Goal: Information Seeking & Learning: Learn about a topic

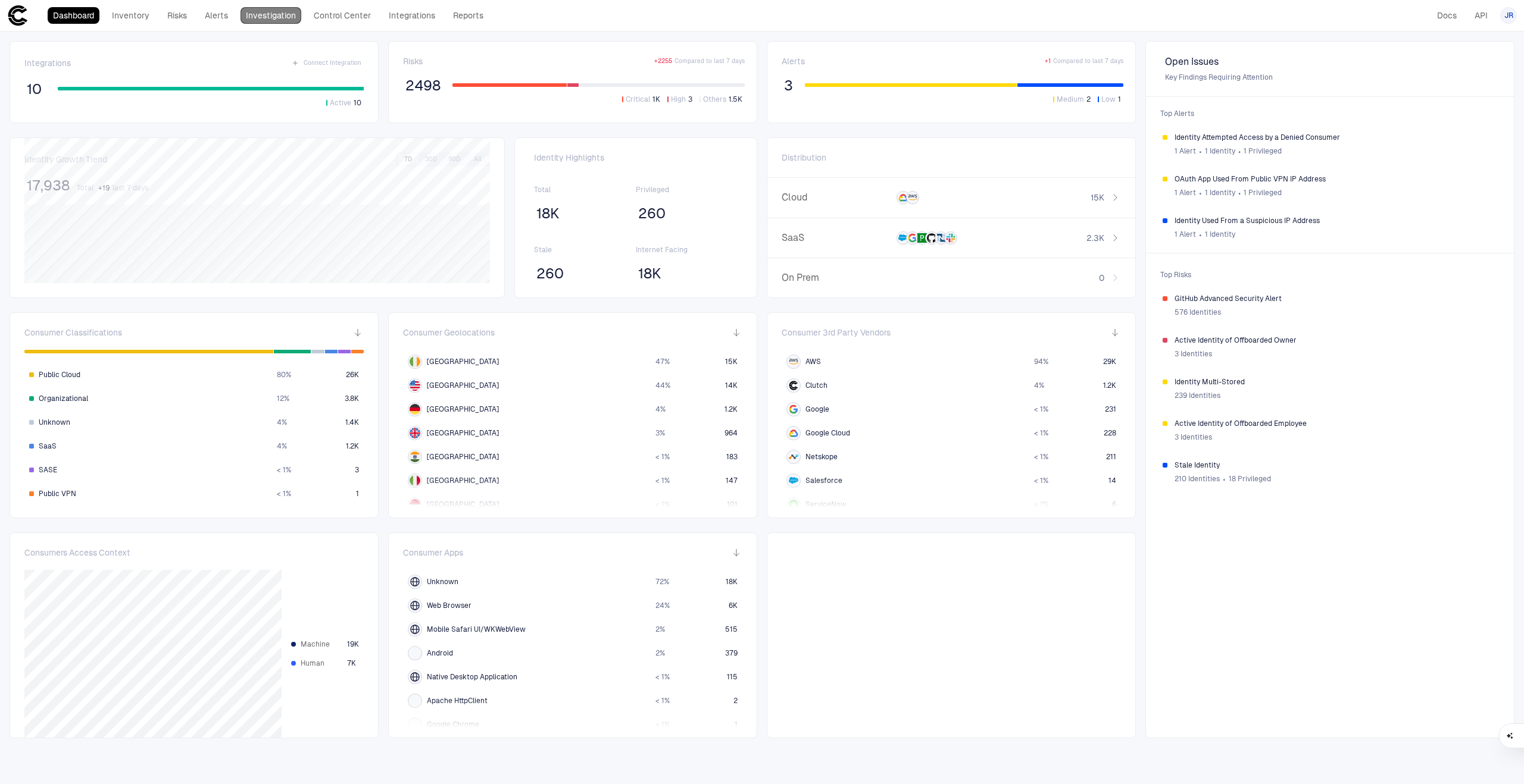
click at [280, 15] on link "Investigation" at bounding box center [270, 16] width 61 height 17
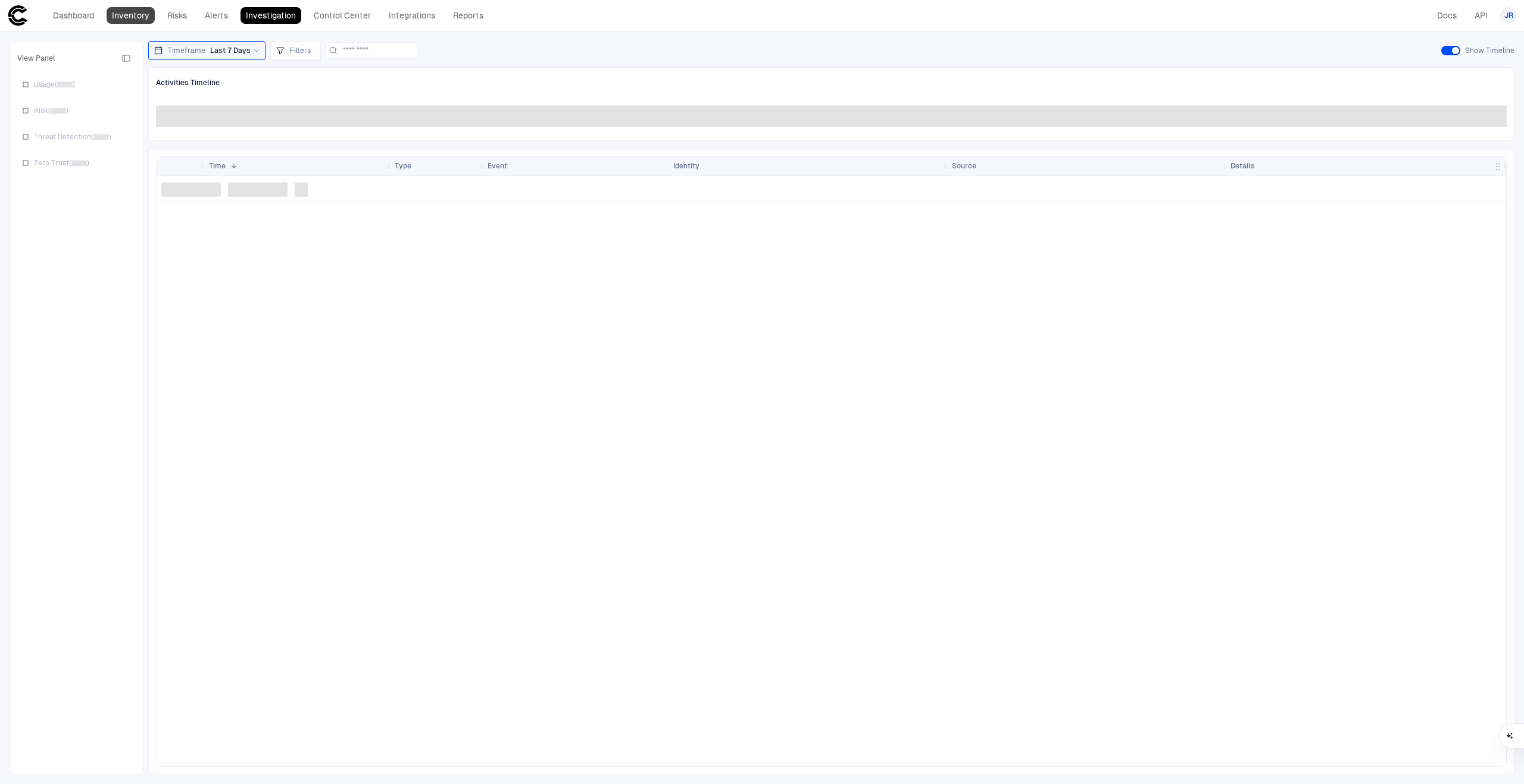
click at [137, 16] on link "Inventory" at bounding box center [131, 16] width 48 height 17
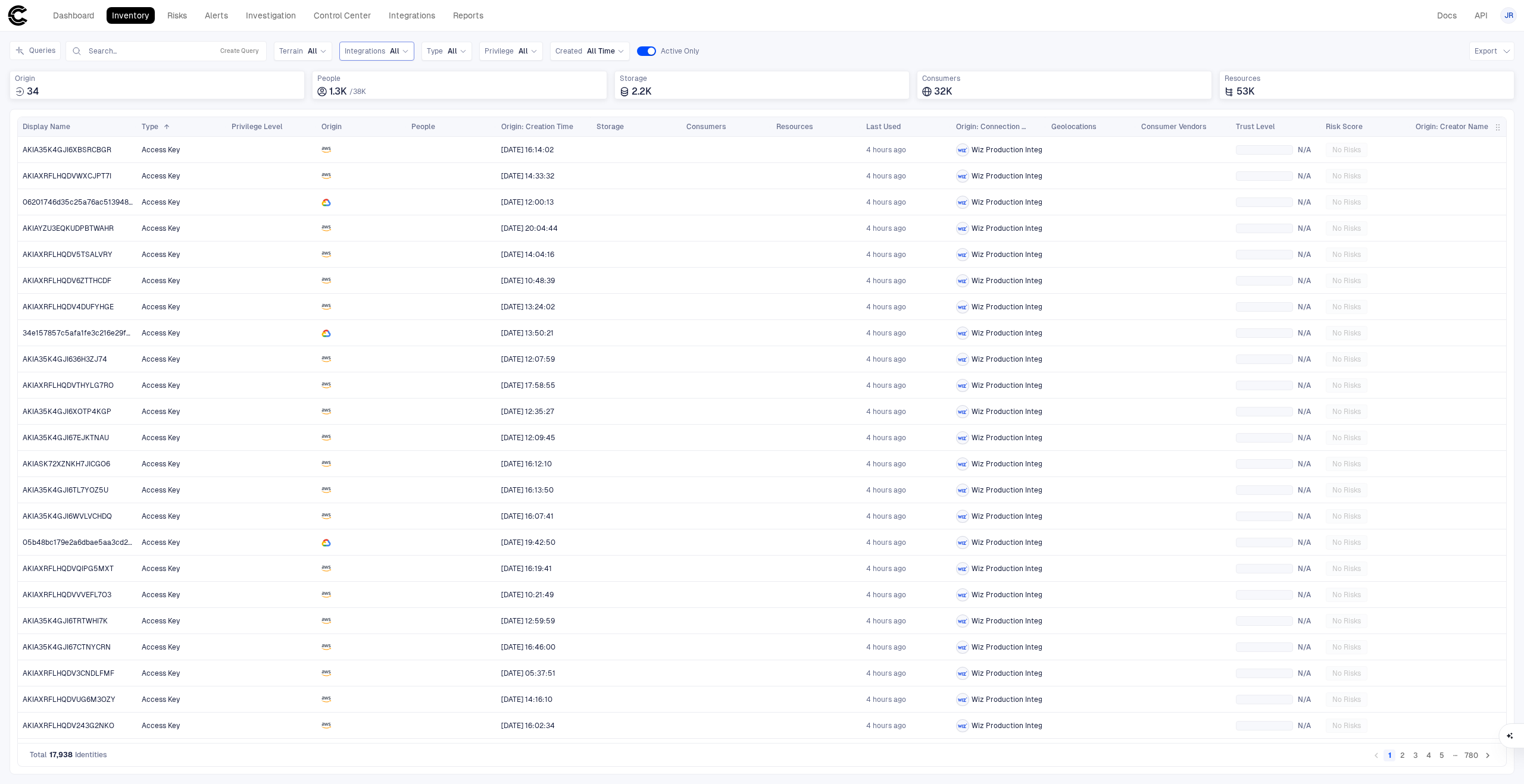
click at [369, 52] on span "Integrations" at bounding box center [364, 51] width 41 height 9
click at [383, 100] on span "Salesforce" at bounding box center [413, 99] width 98 height 9
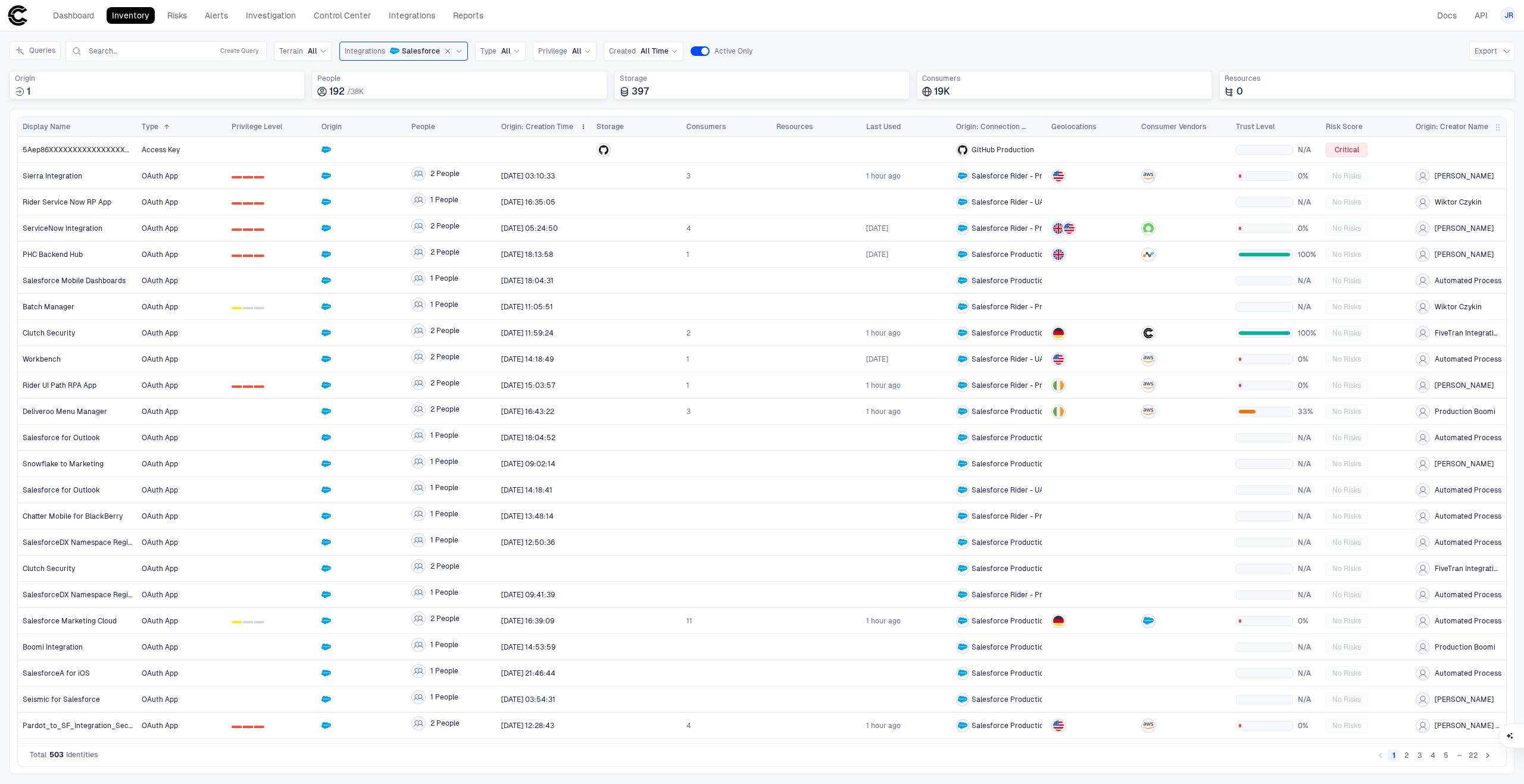
click at [551, 126] on span "Origin: Creation Time" at bounding box center [537, 126] width 72 height 9
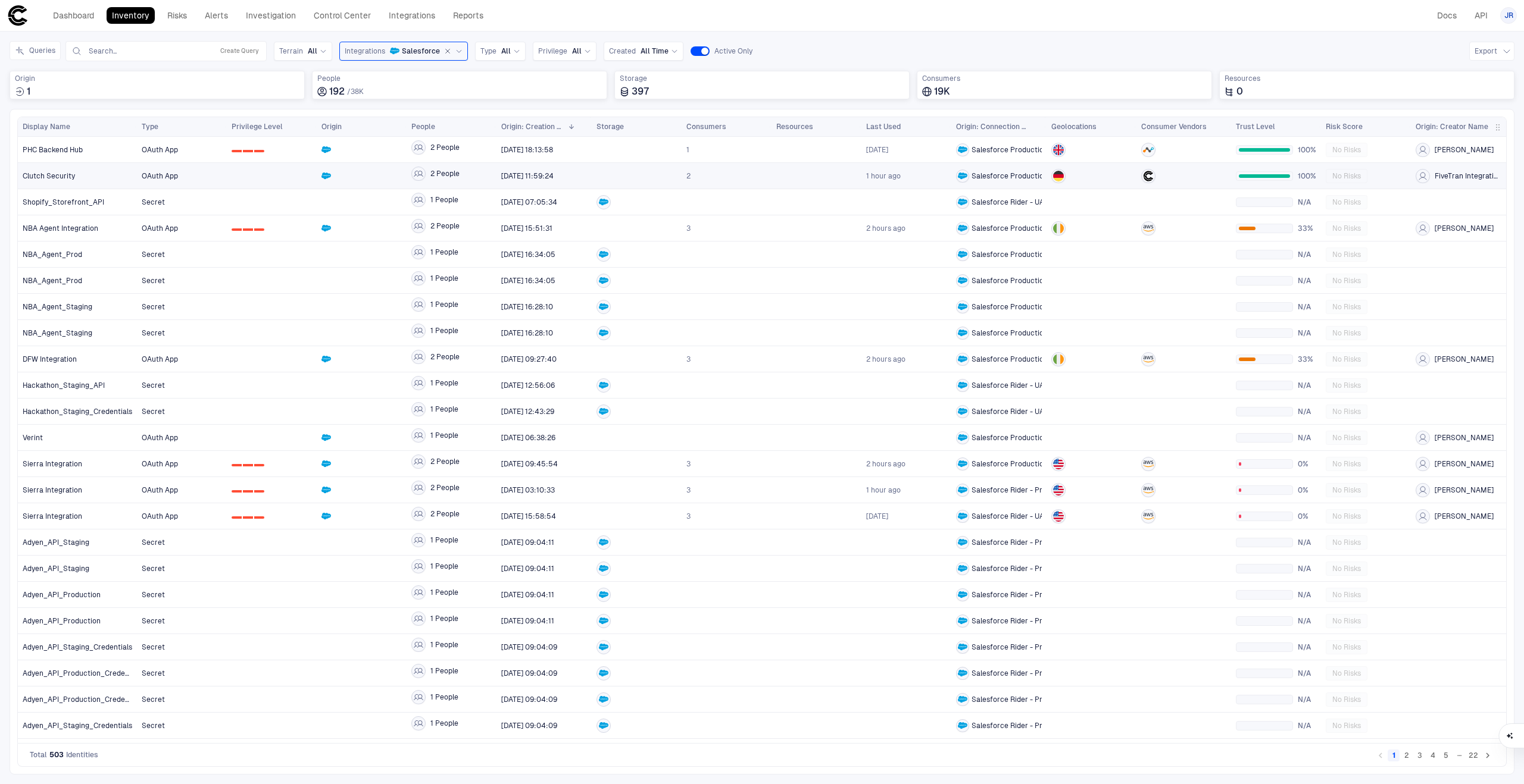
click at [259, 176] on div at bounding box center [271, 175] width 81 height 24
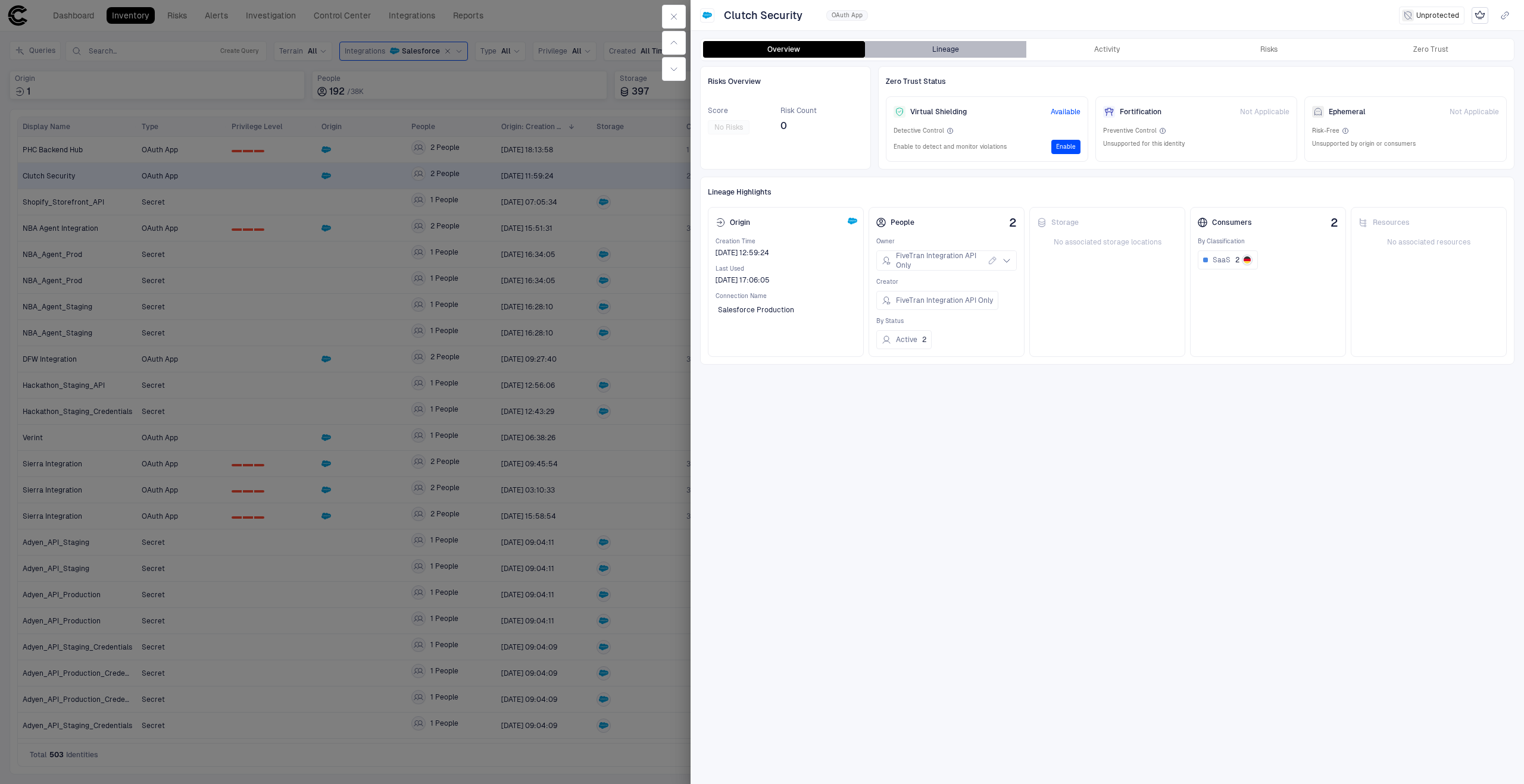
click at [959, 47] on button "Lineage" at bounding box center [946, 49] width 162 height 17
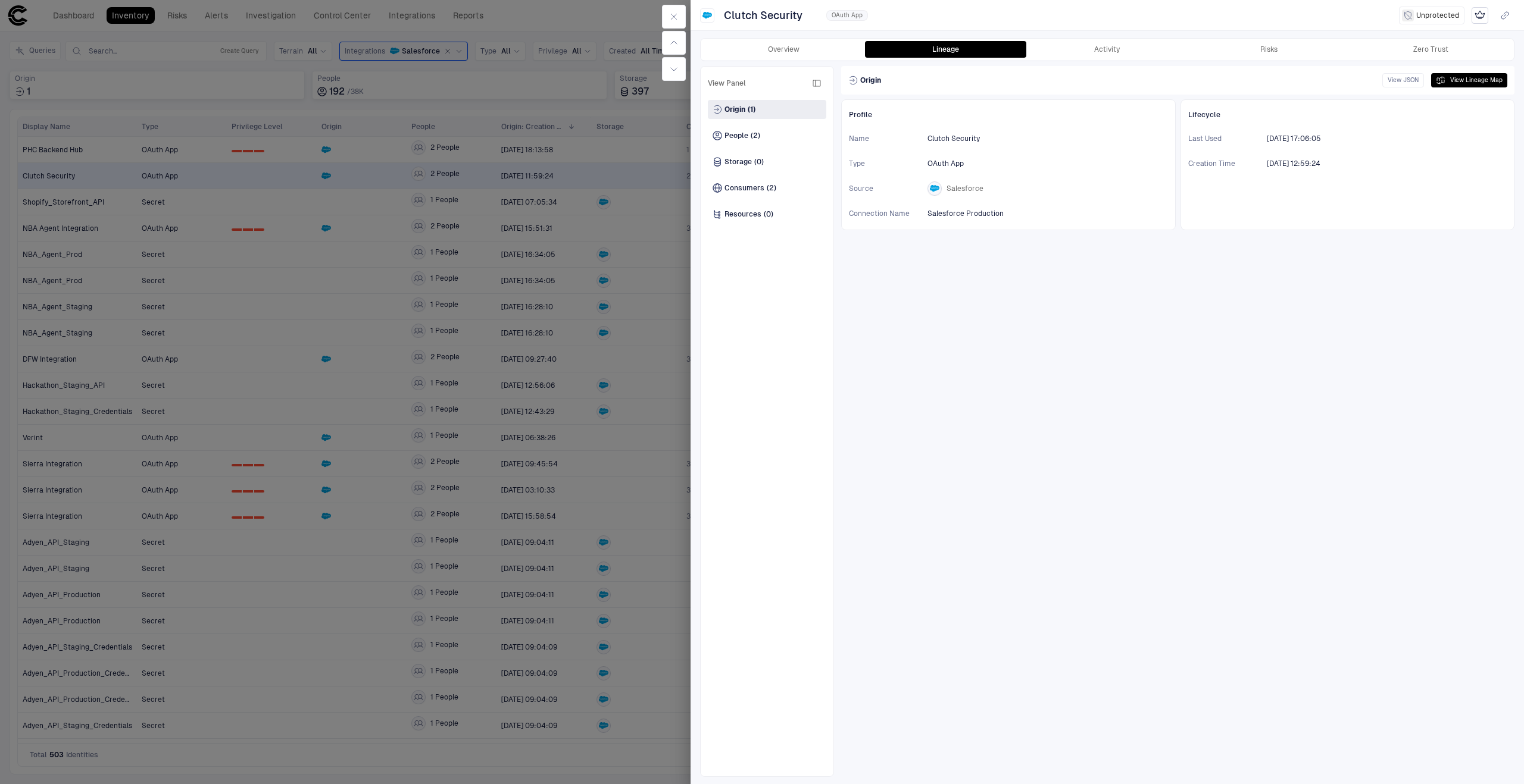
click at [601, 198] on div at bounding box center [762, 392] width 1524 height 784
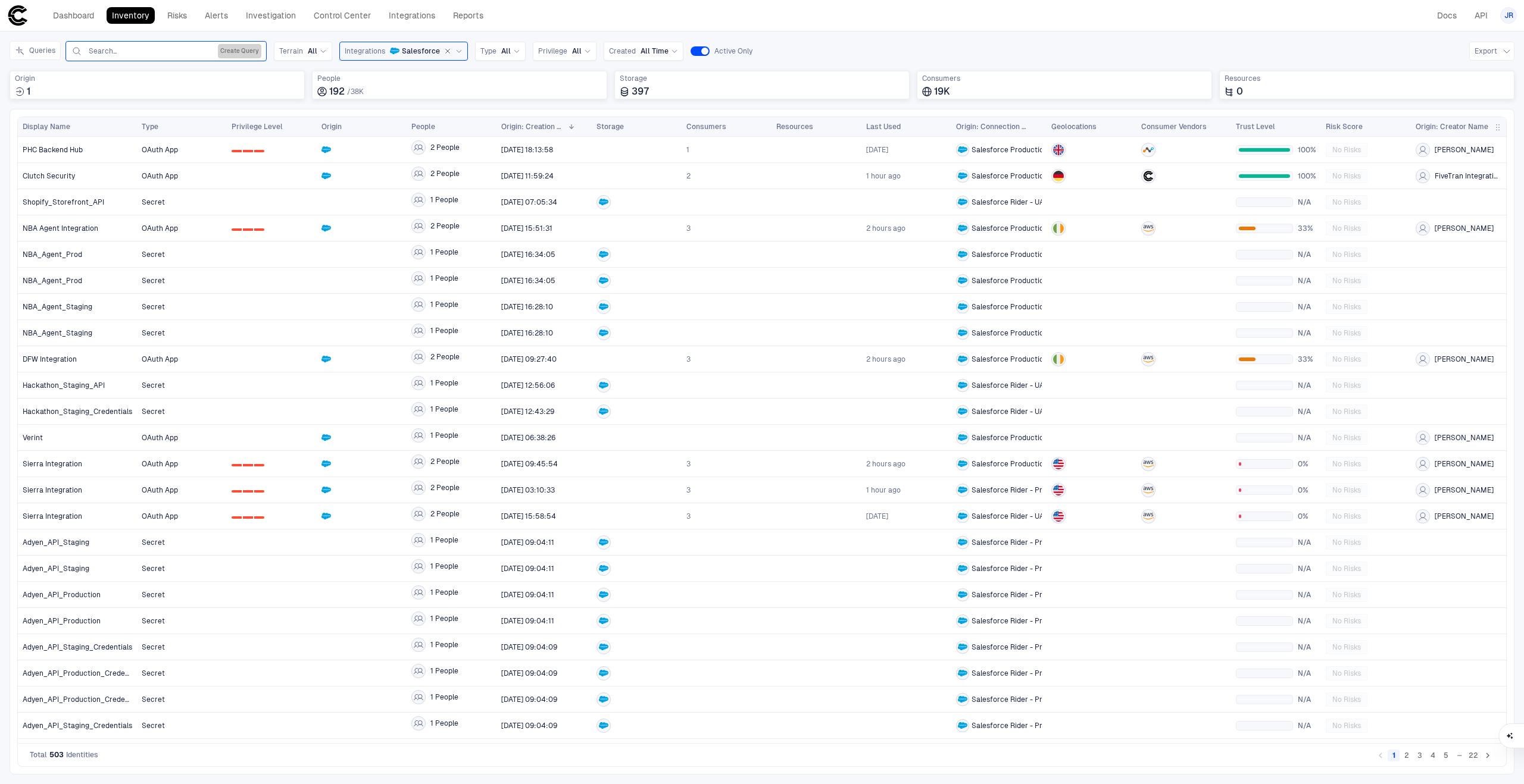
click at [251, 53] on button "Create Query" at bounding box center [240, 51] width 43 height 14
click at [129, 121] on button "Add Condition" at bounding box center [104, 120] width 67 height 19
click at [151, 89] on span "Origin: Name" at bounding box center [136, 85] width 45 height 9
click at [163, 243] on div "Type" at bounding box center [197, 244] width 157 height 9
click at [252, 93] on div "Select..." at bounding box center [250, 86] width 51 height 19
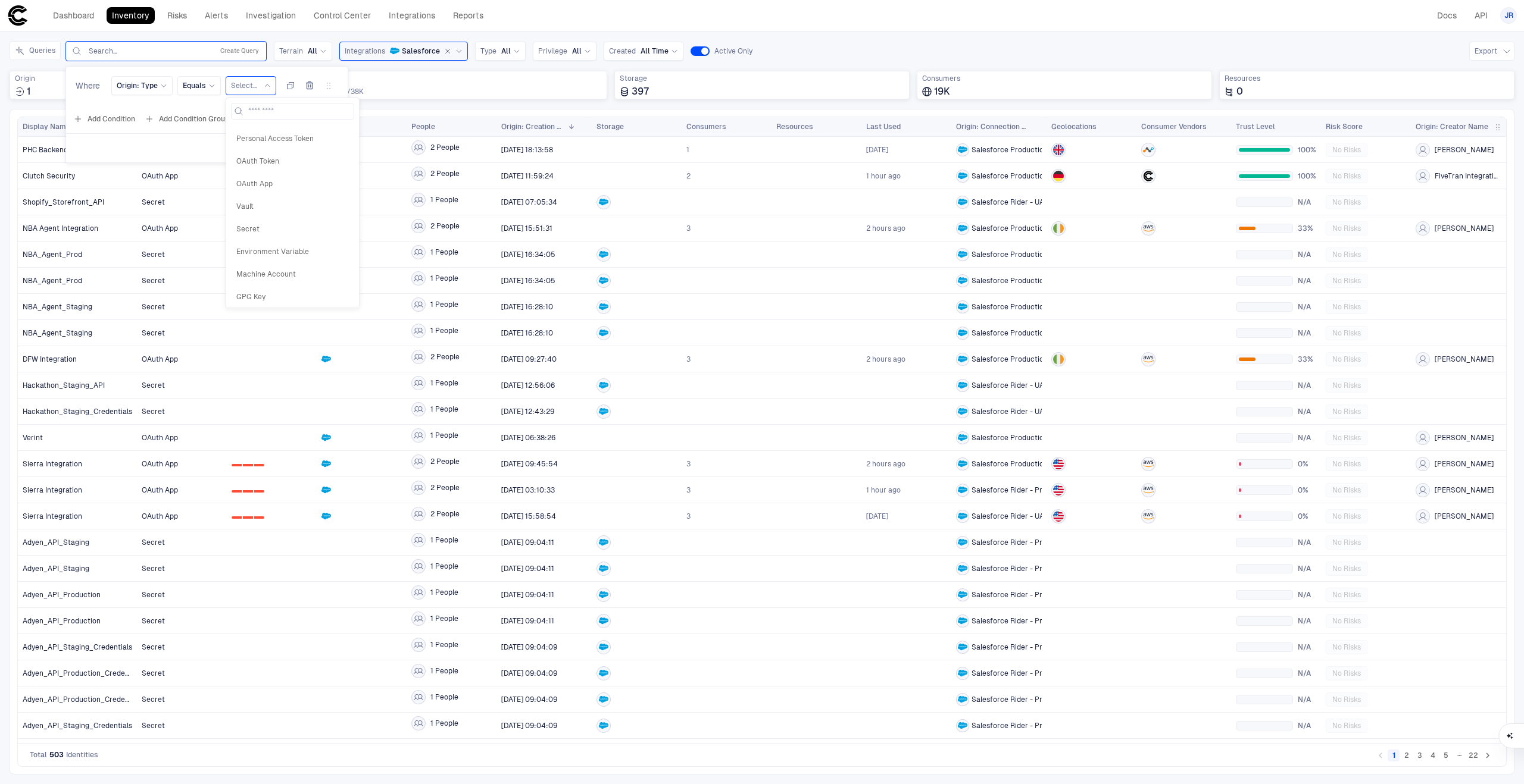
scroll to position [162, 0]
click at [285, 223] on span "OAuth App" at bounding box center [292, 220] width 112 height 9
click at [321, 147] on span "Run Query" at bounding box center [319, 147] width 36 height 9
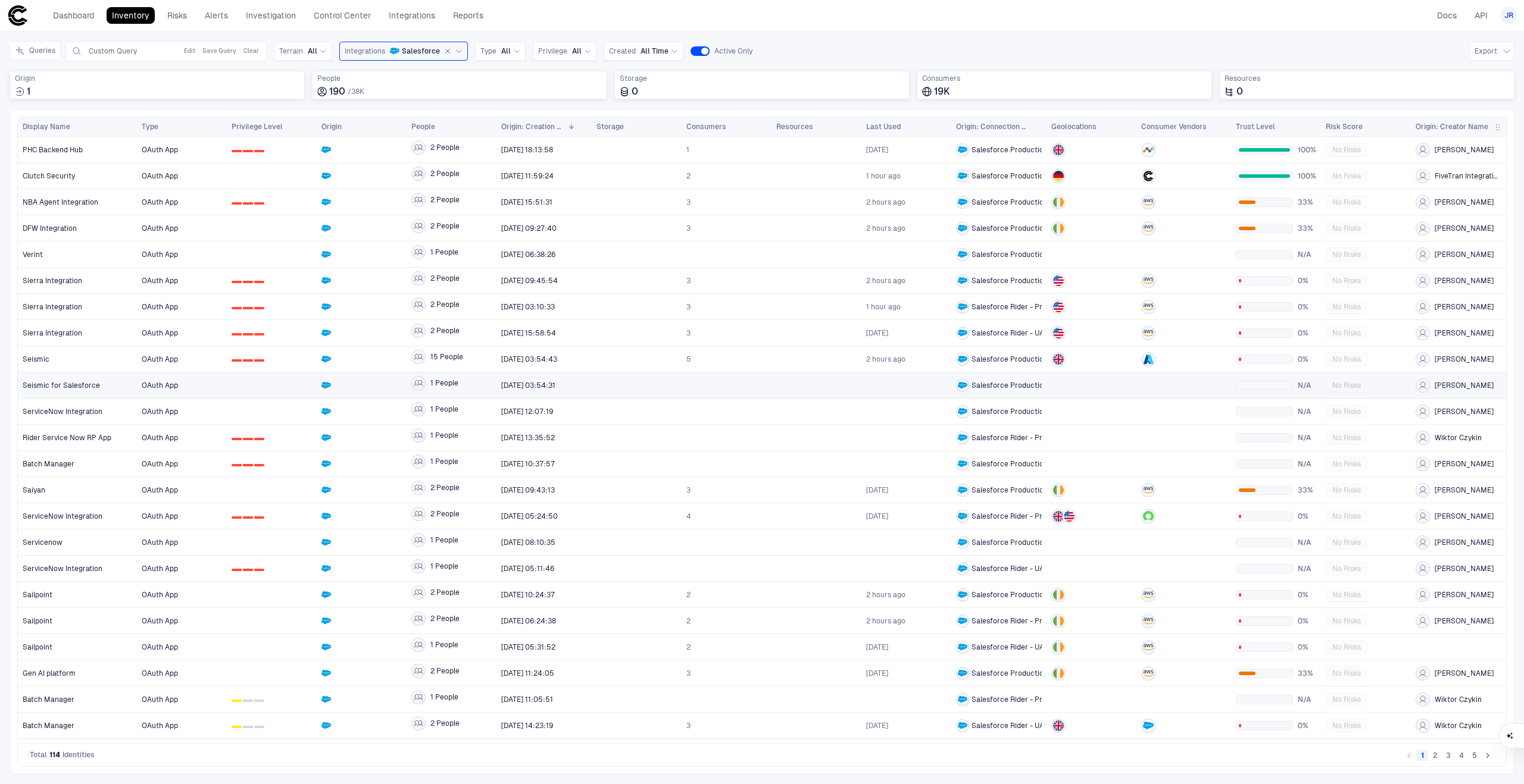
click at [237, 391] on div at bounding box center [271, 385] width 81 height 24
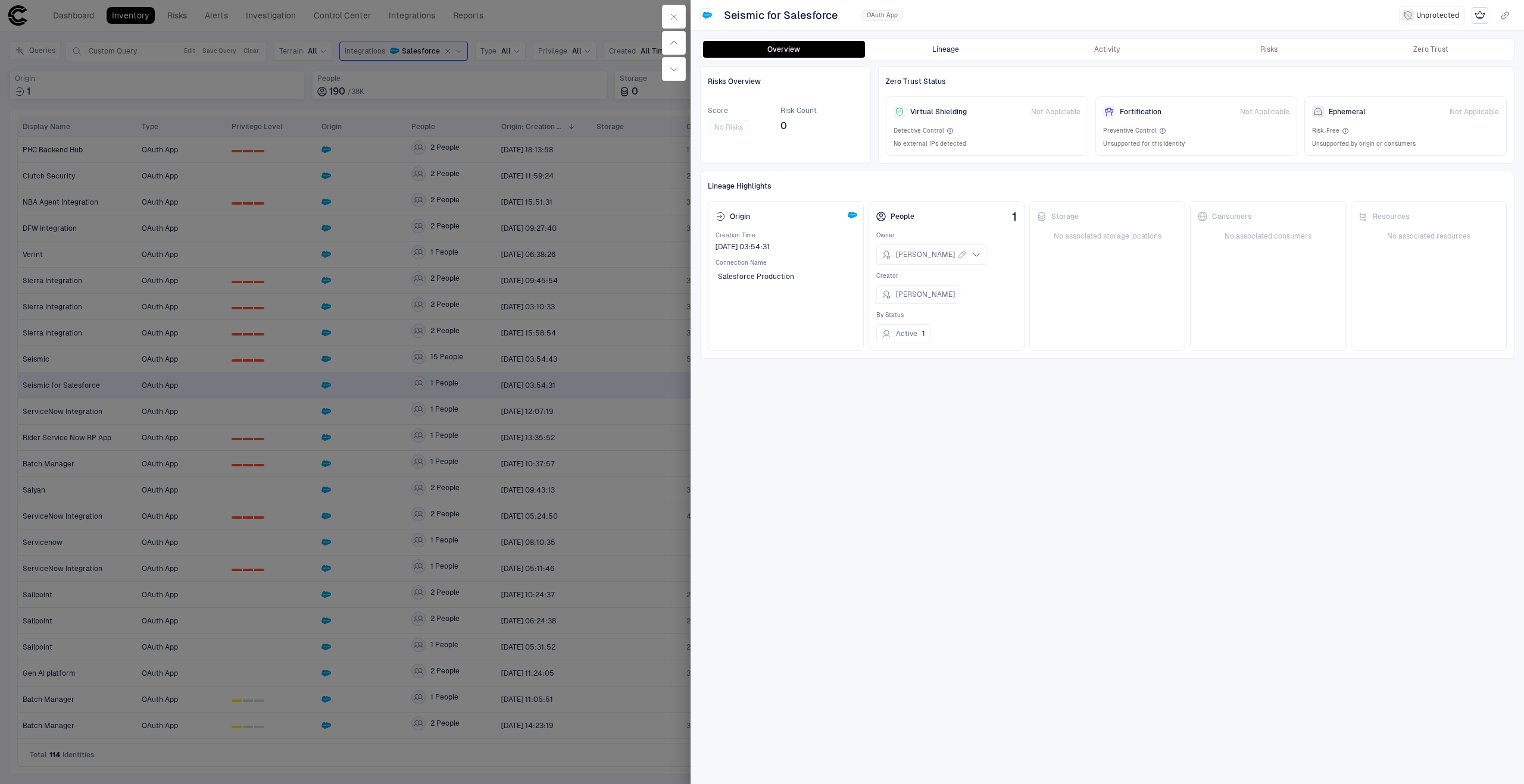
click at [957, 46] on button "Lineage" at bounding box center [946, 49] width 162 height 17
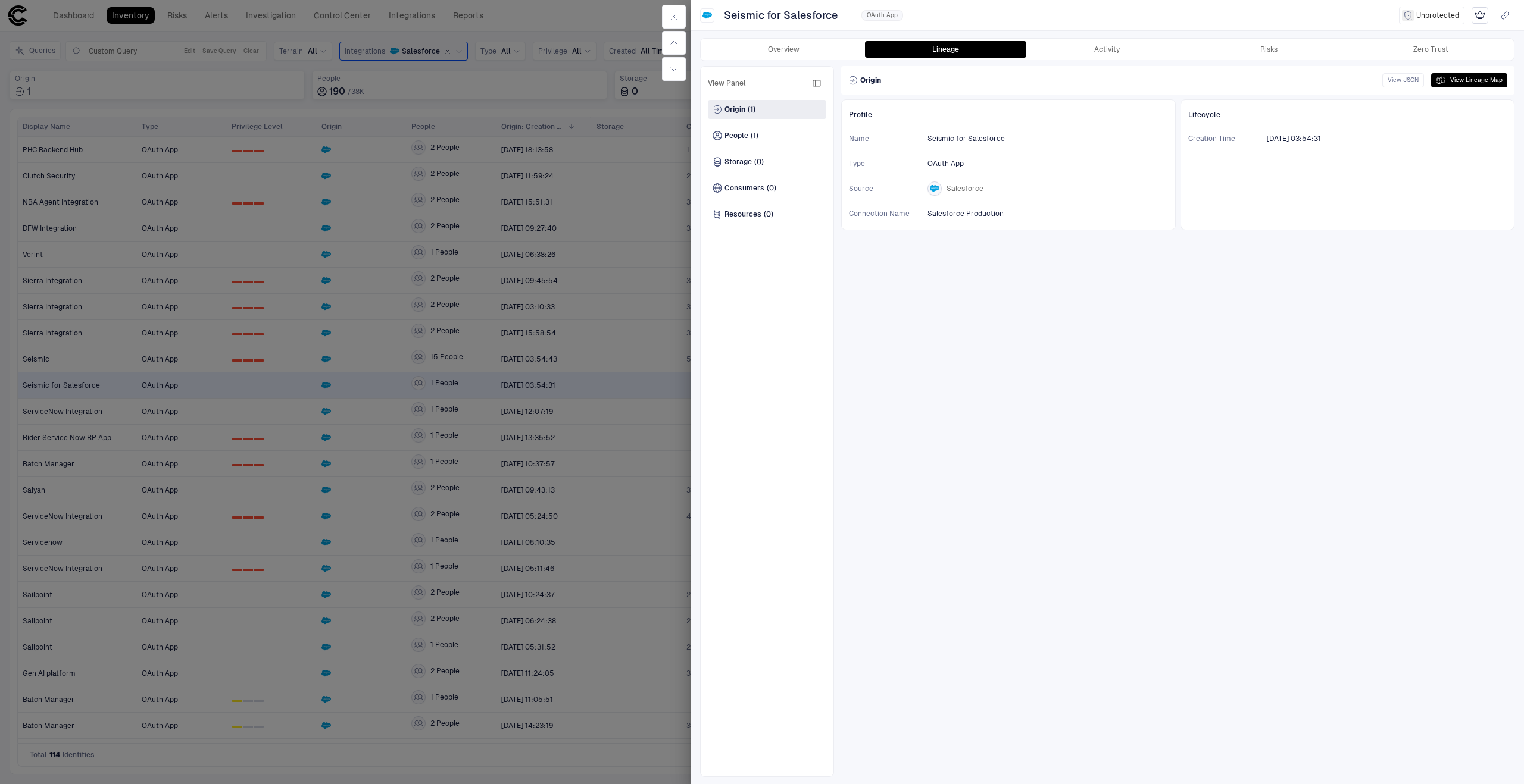
click at [323, 310] on div at bounding box center [762, 392] width 1524 height 784
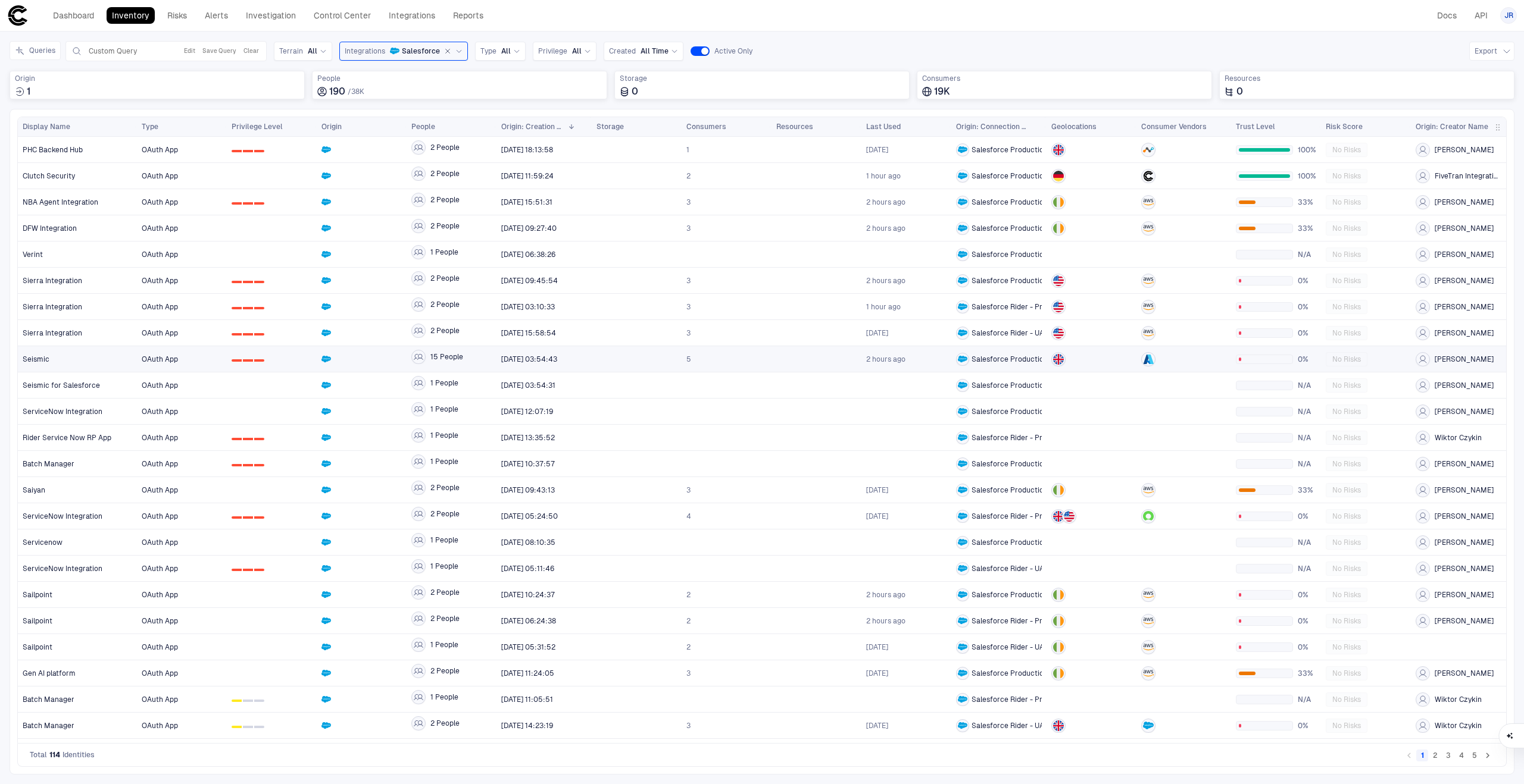
click at [254, 355] on span "0 1 2" at bounding box center [271, 359] width 81 height 24
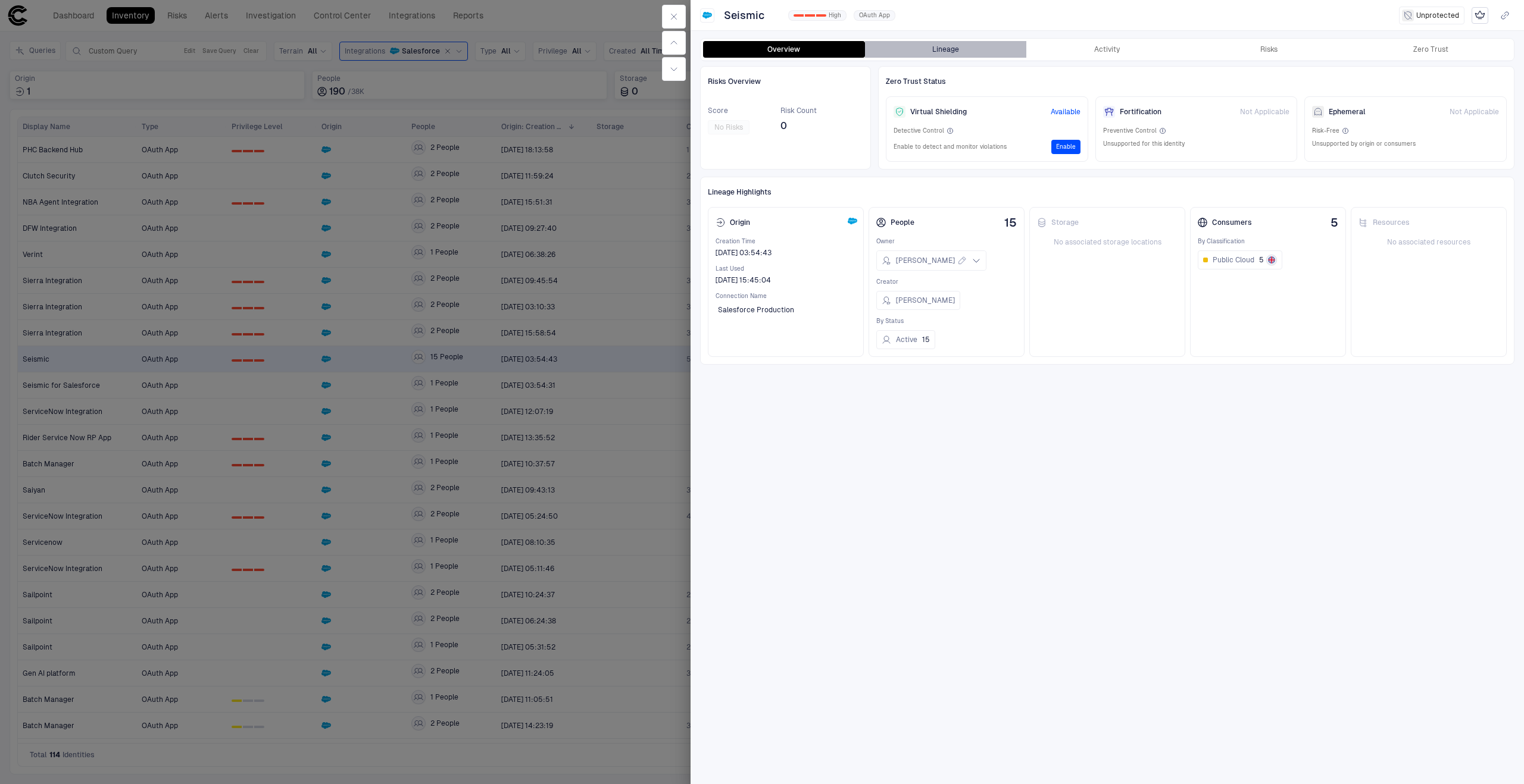
click at [943, 47] on button "Lineage" at bounding box center [946, 49] width 162 height 17
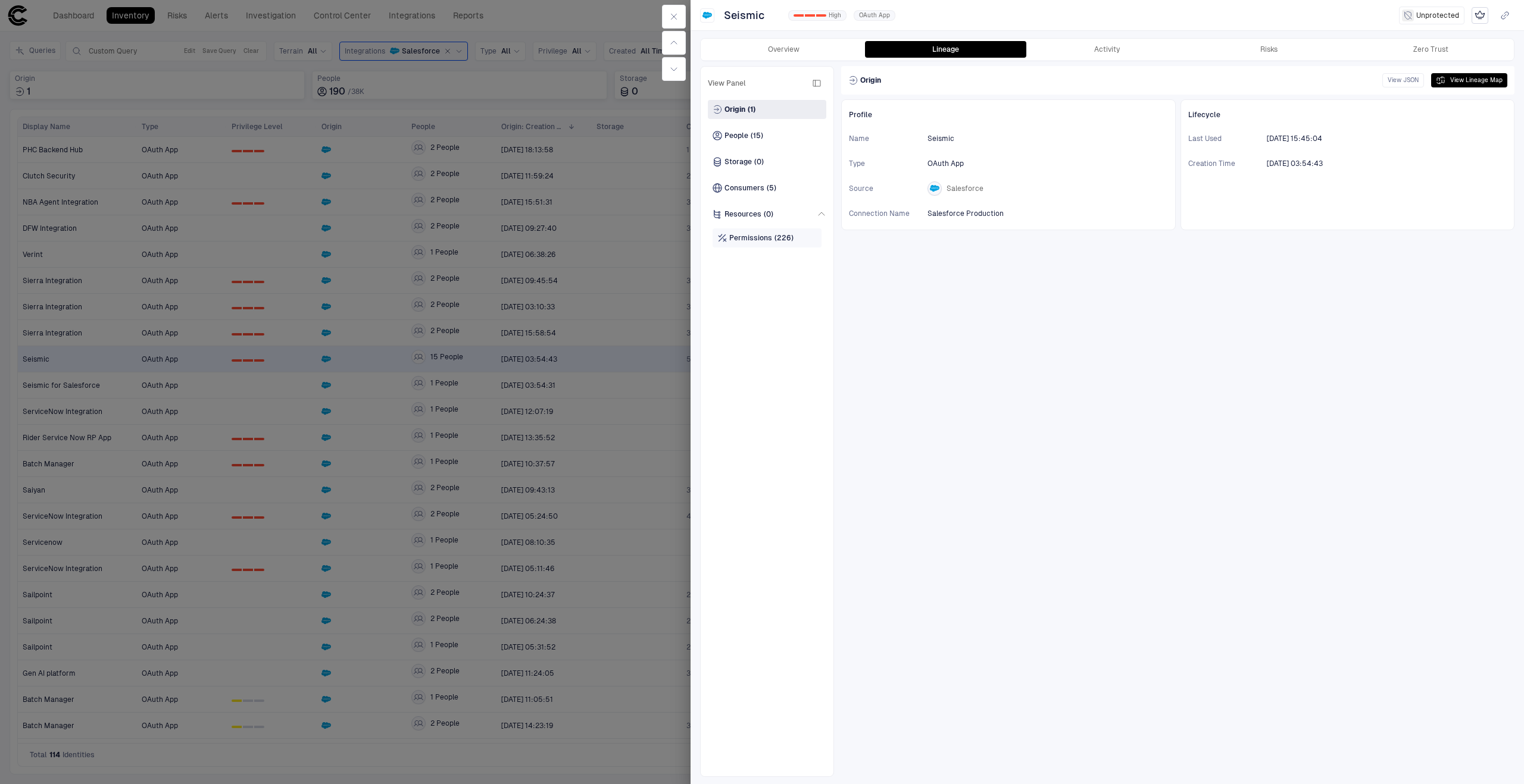
click at [777, 243] on div "Permissions (226)" at bounding box center [766, 238] width 109 height 19
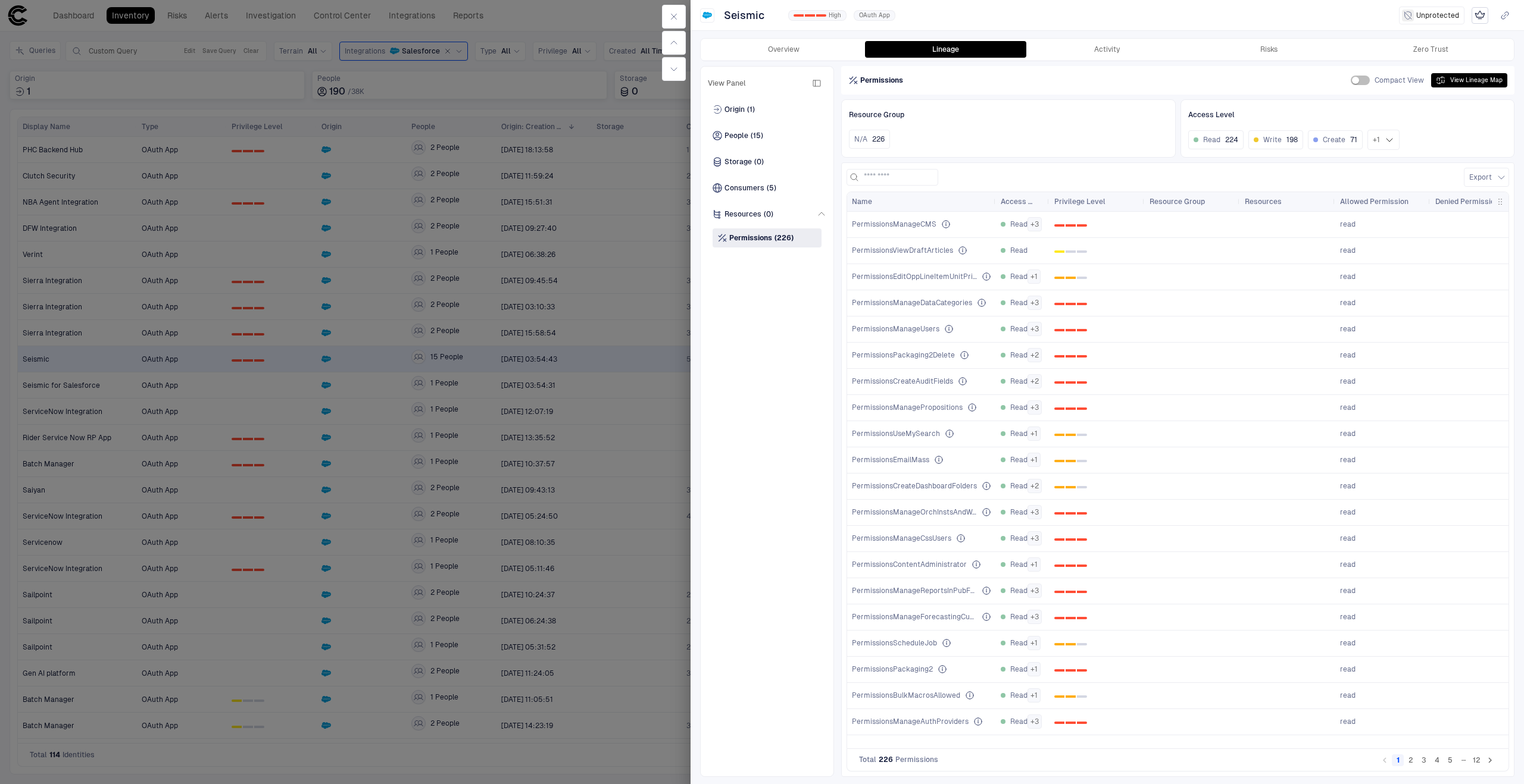
click at [480, 281] on div at bounding box center [762, 392] width 1524 height 784
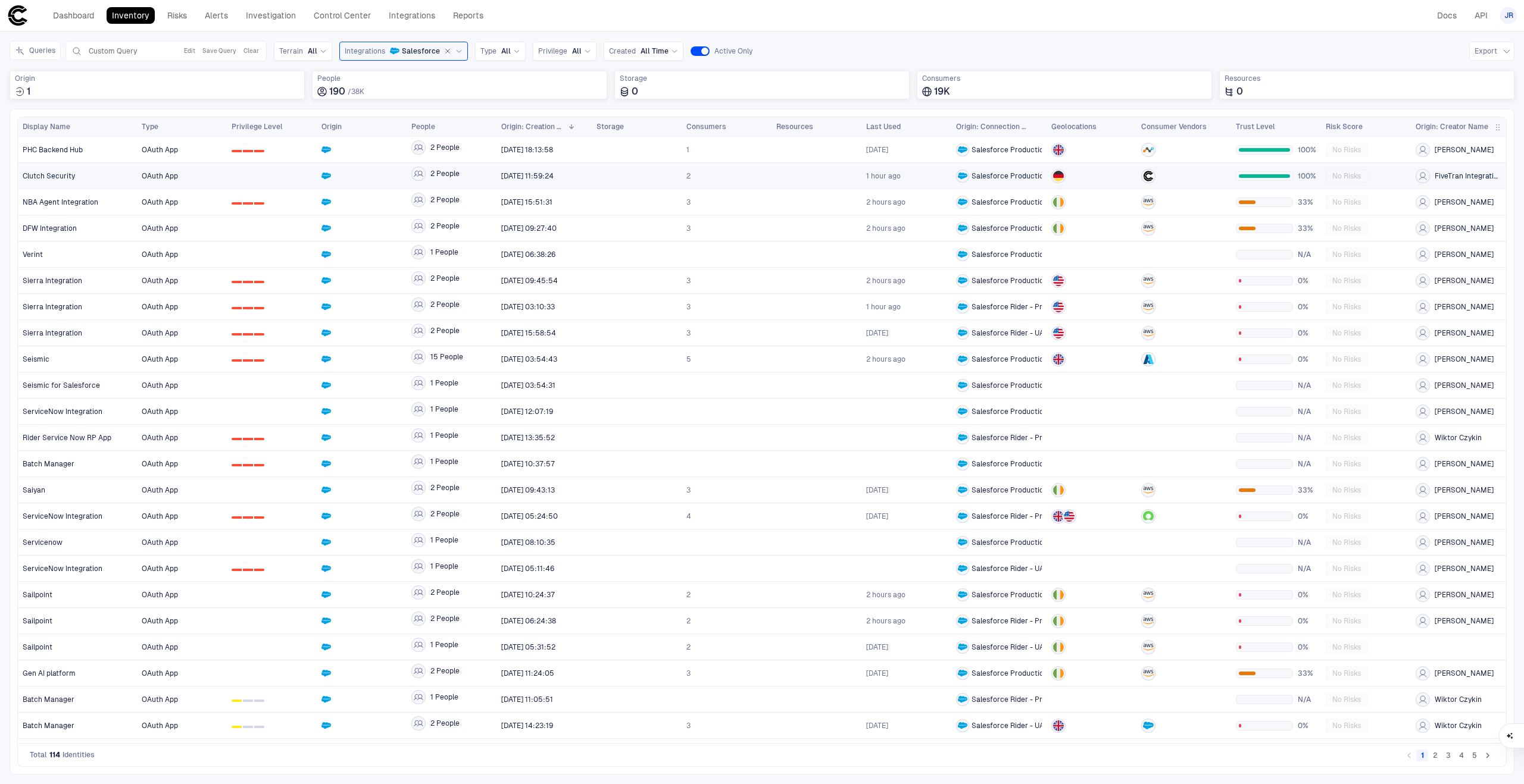
click at [292, 177] on div at bounding box center [271, 175] width 81 height 24
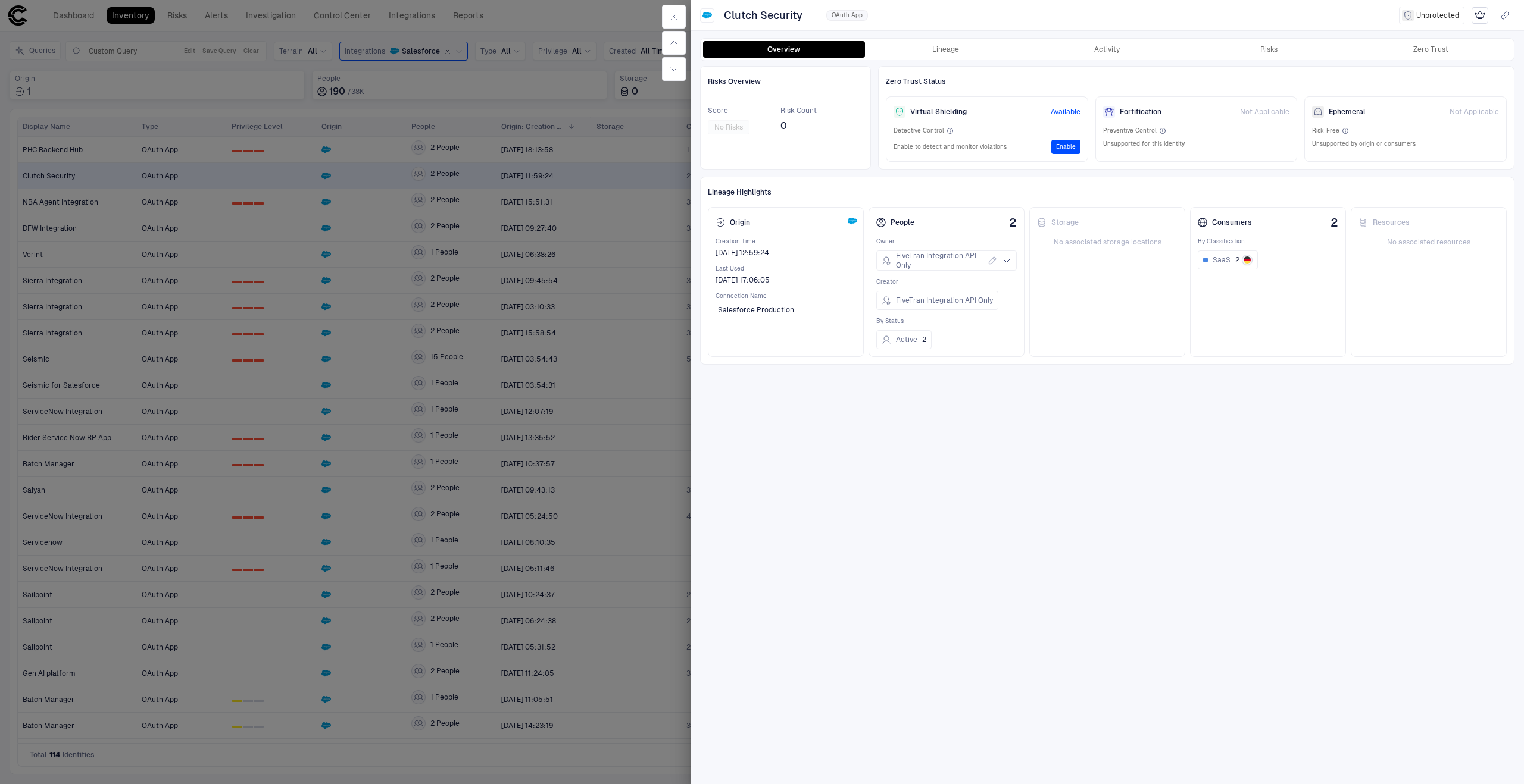
click at [970, 32] on div "Overview Lineage Activity Risks Zero Trust Risks Overview Score No Risks Risk C…" at bounding box center [1107, 407] width 834 height 753
click at [962, 47] on button "Lineage" at bounding box center [946, 49] width 162 height 17
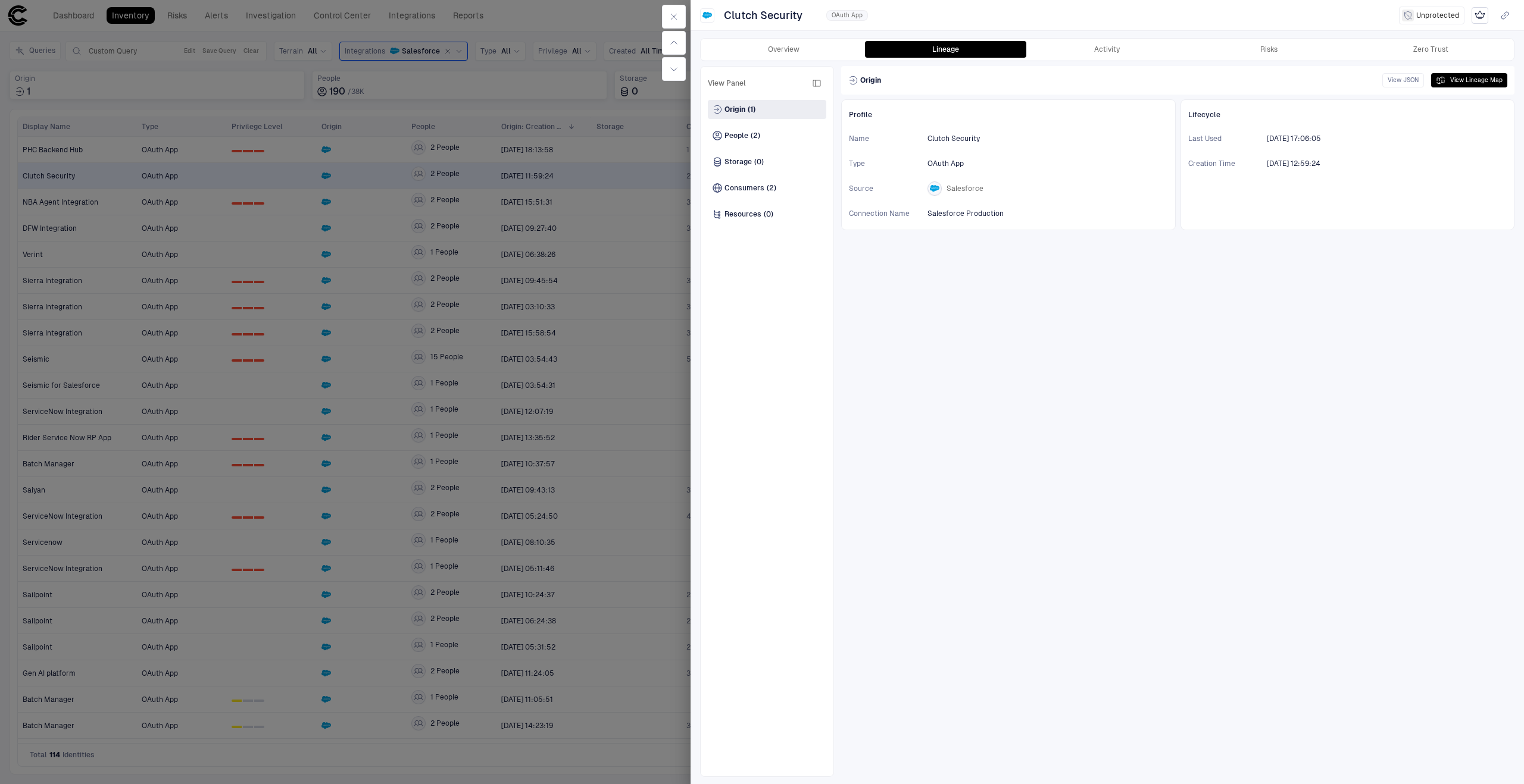
click at [604, 265] on div at bounding box center [762, 392] width 1524 height 784
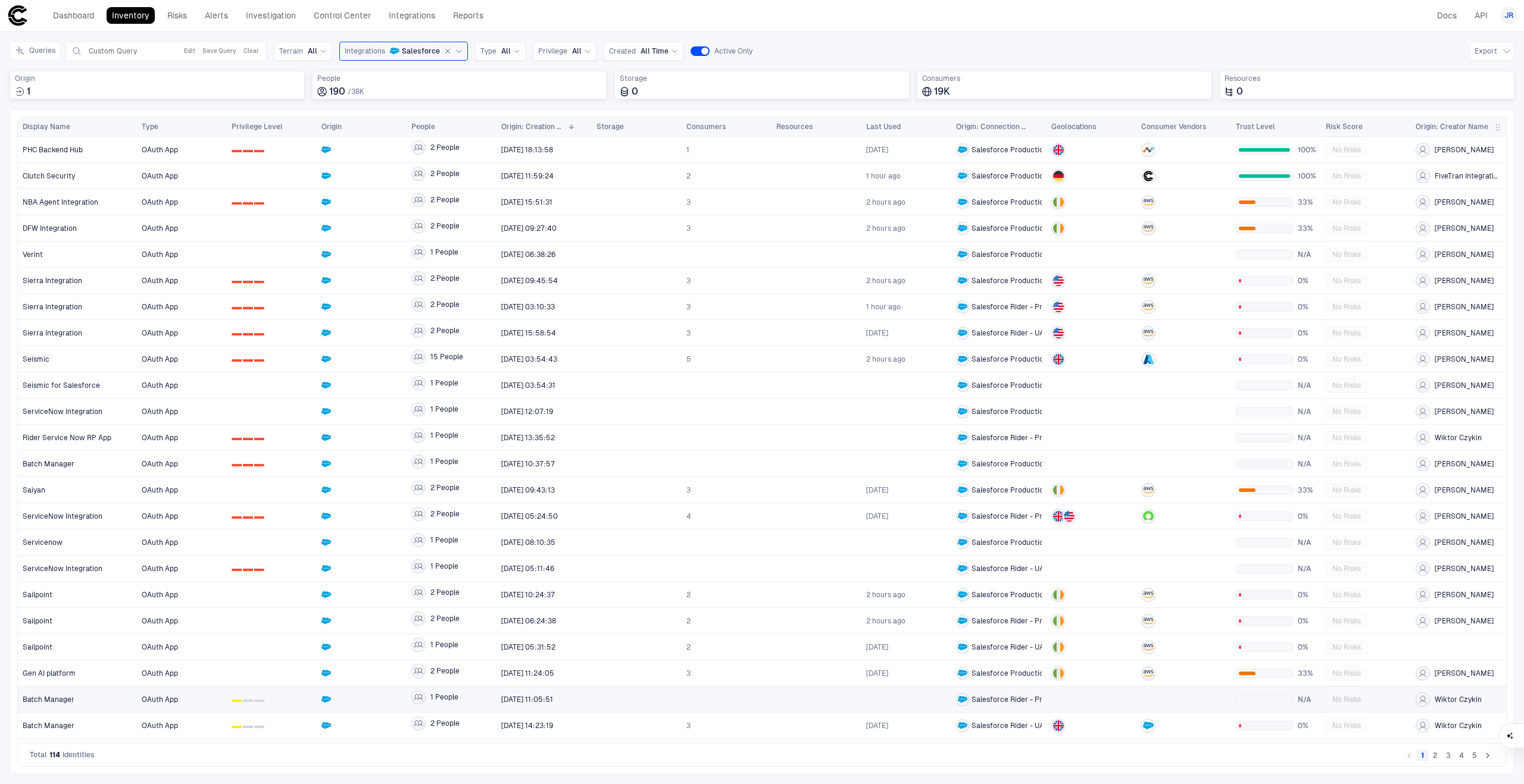
click at [313, 708] on div "0 1 2" at bounding box center [272, 699] width 90 height 26
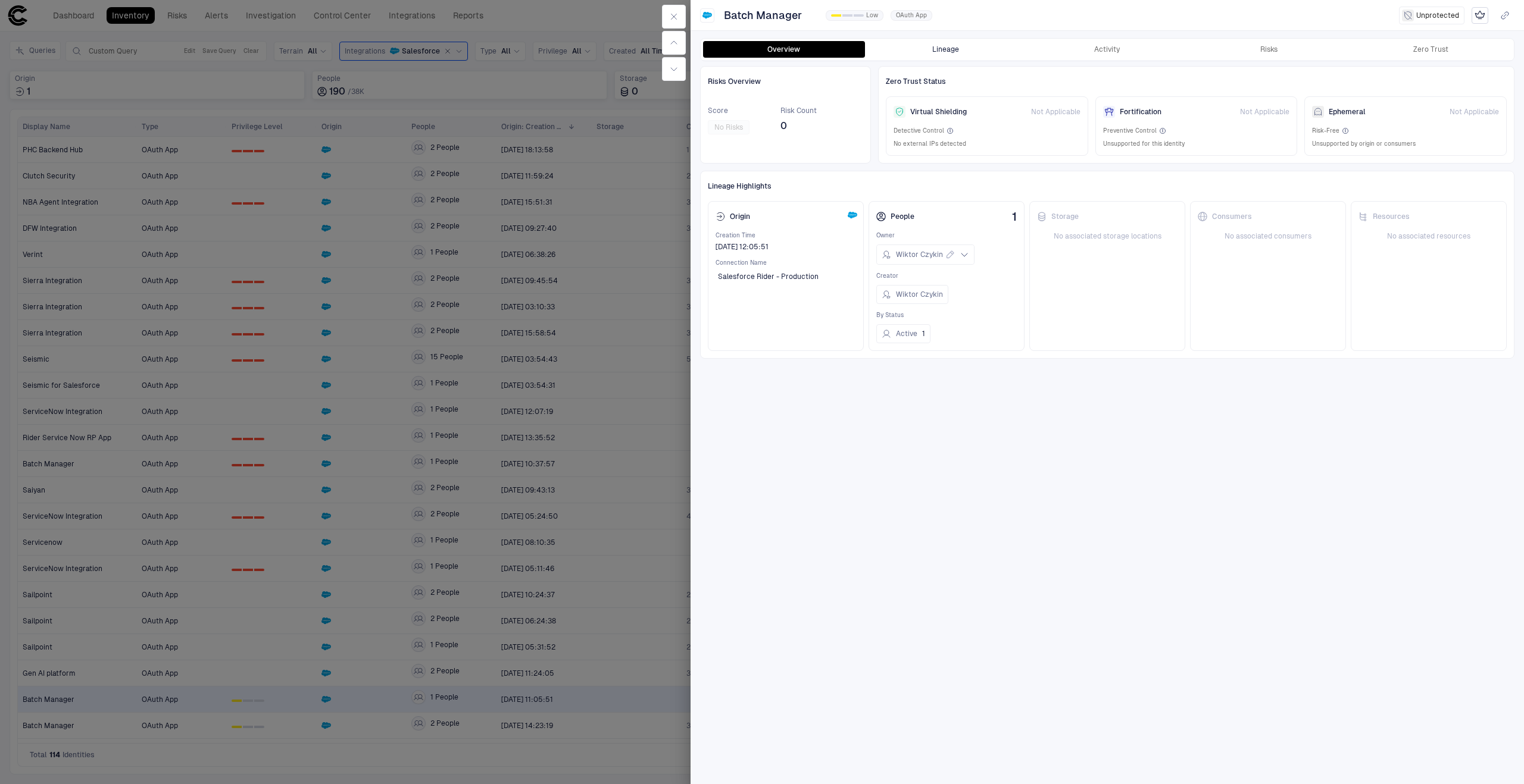
click at [952, 47] on button "Lineage" at bounding box center [946, 49] width 162 height 17
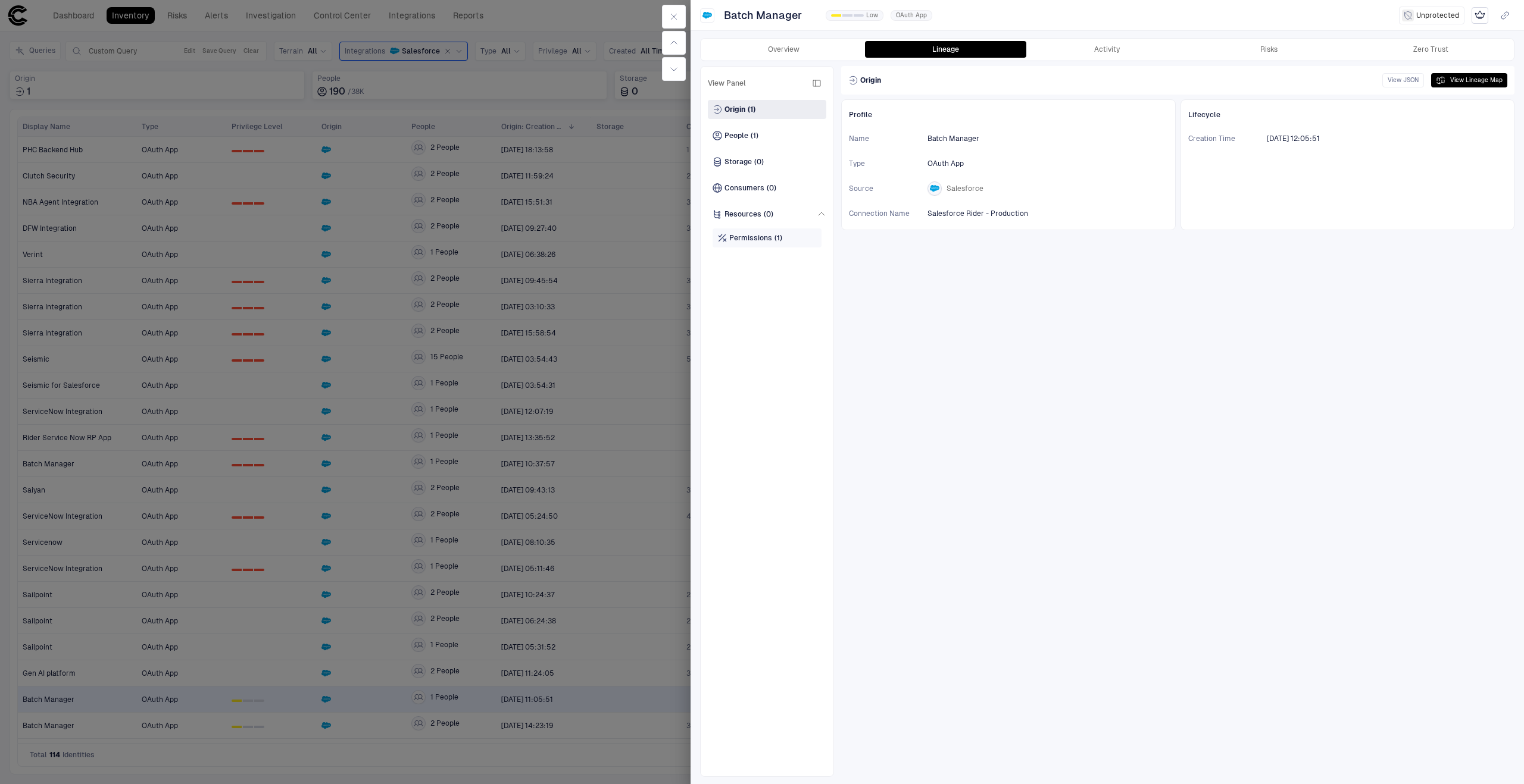
click at [791, 246] on div "Permissions (1)" at bounding box center [766, 238] width 109 height 19
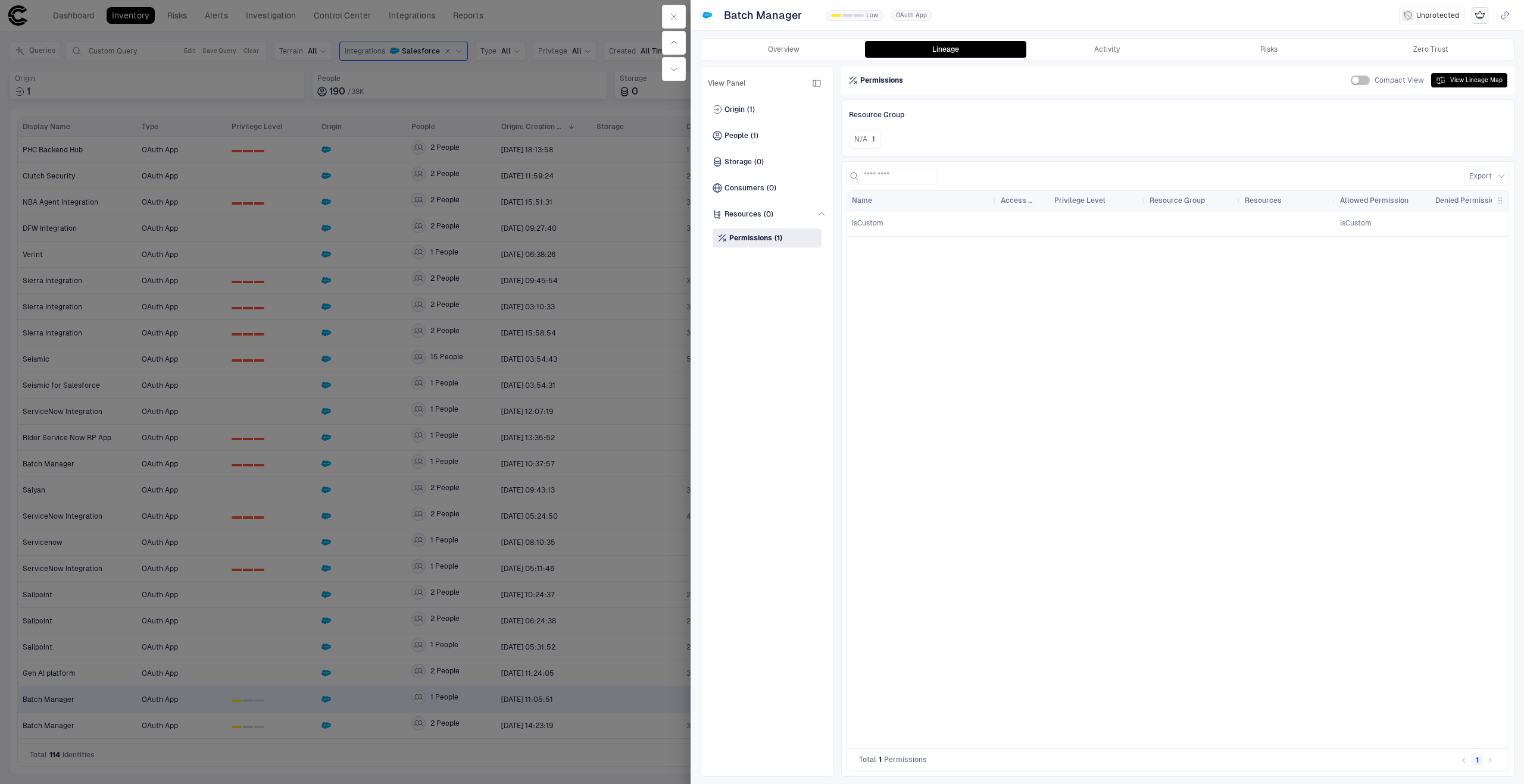
click at [359, 678] on div at bounding box center [762, 392] width 1524 height 784
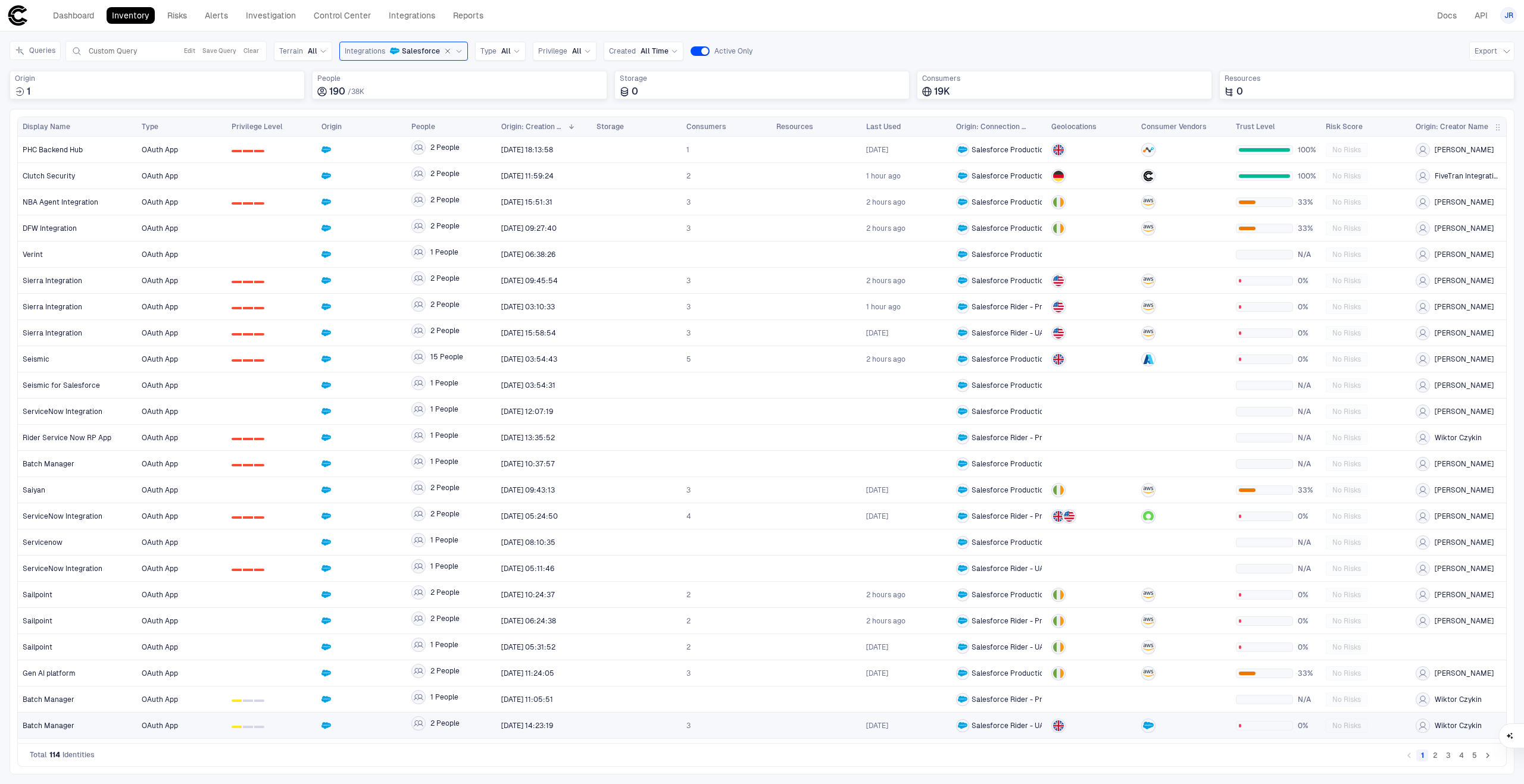
click at [352, 732] on div at bounding box center [361, 725] width 81 height 24
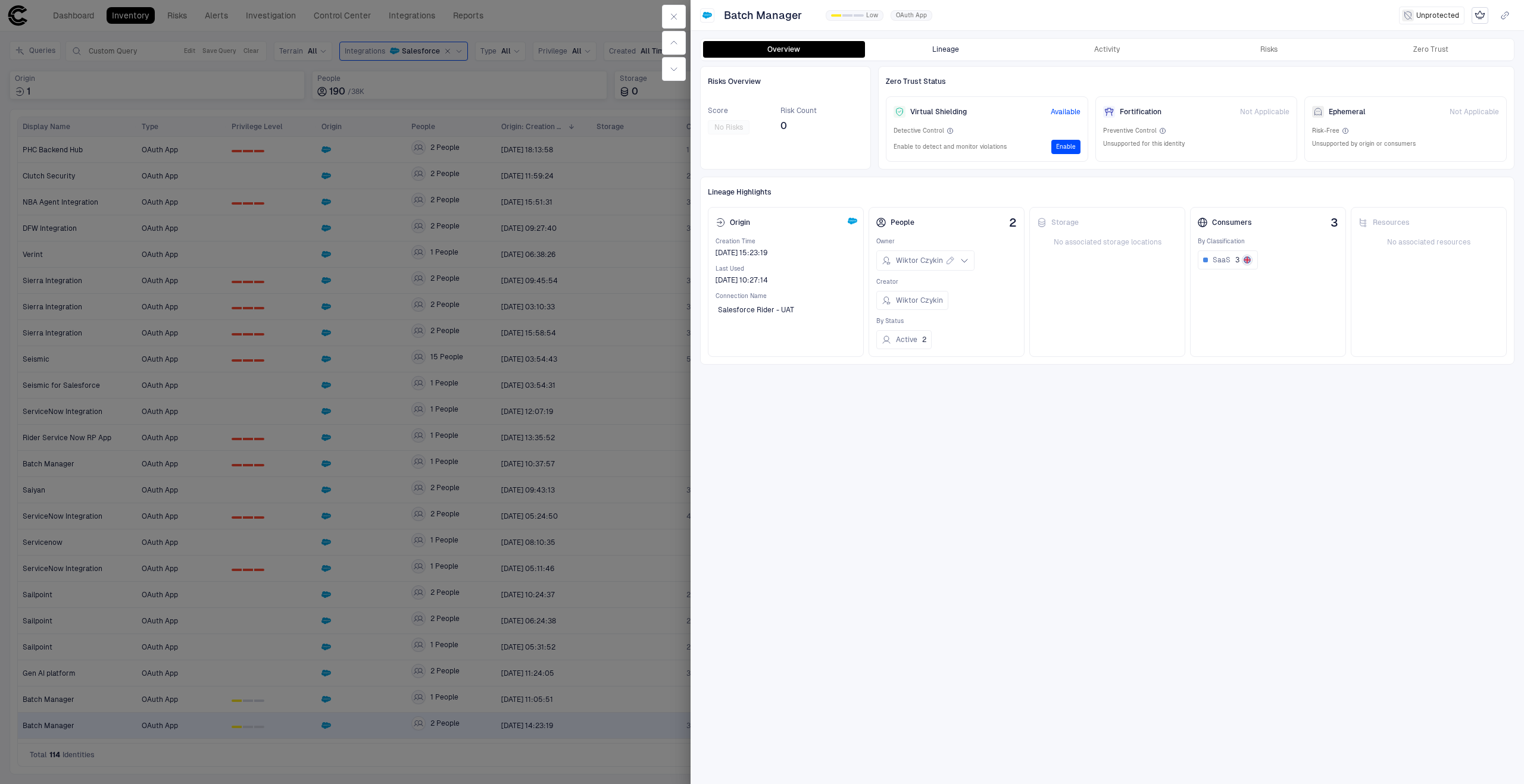
click at [951, 56] on button "Lineage" at bounding box center [946, 49] width 162 height 17
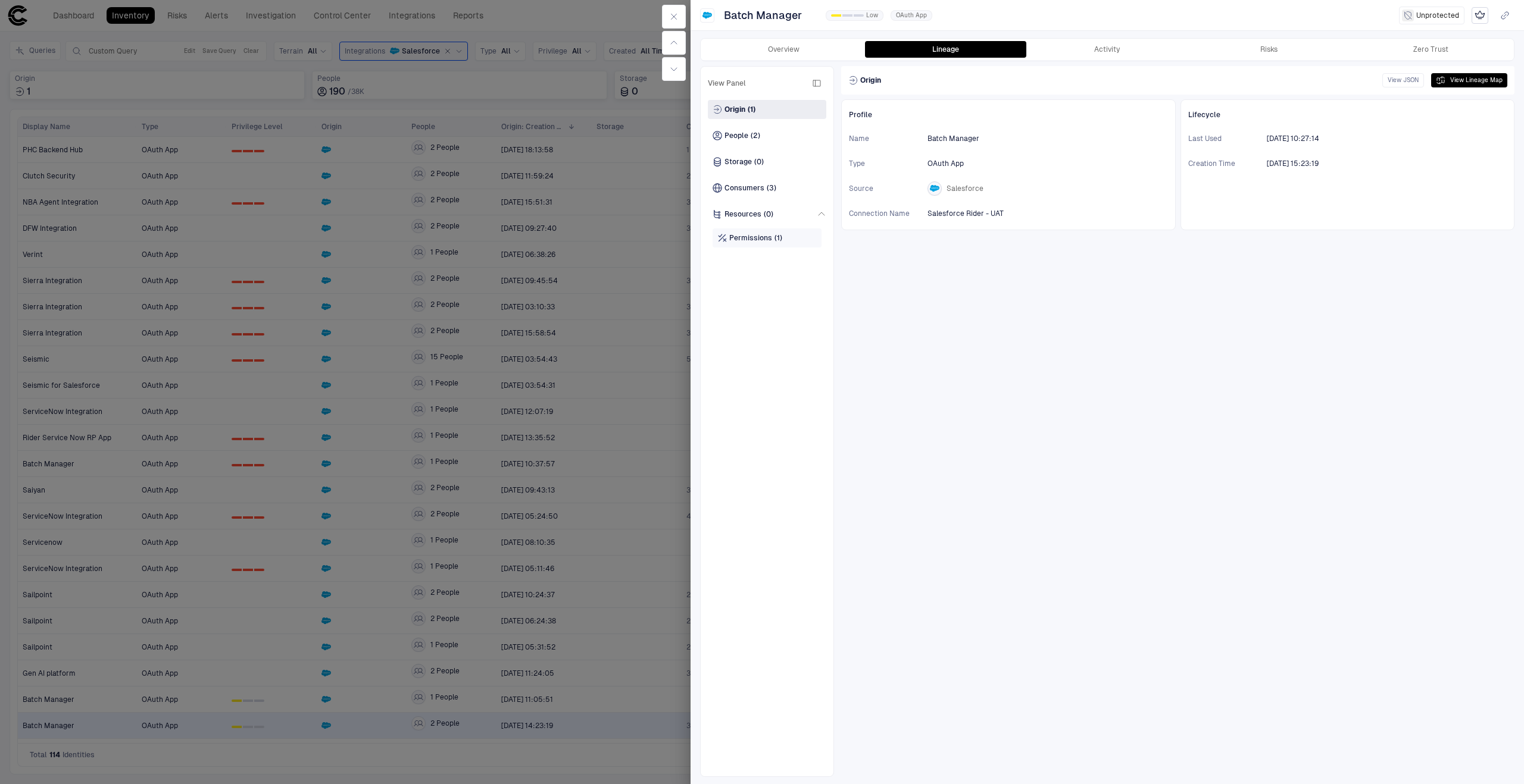
click at [785, 241] on div "Permissions (1)" at bounding box center [766, 238] width 109 height 19
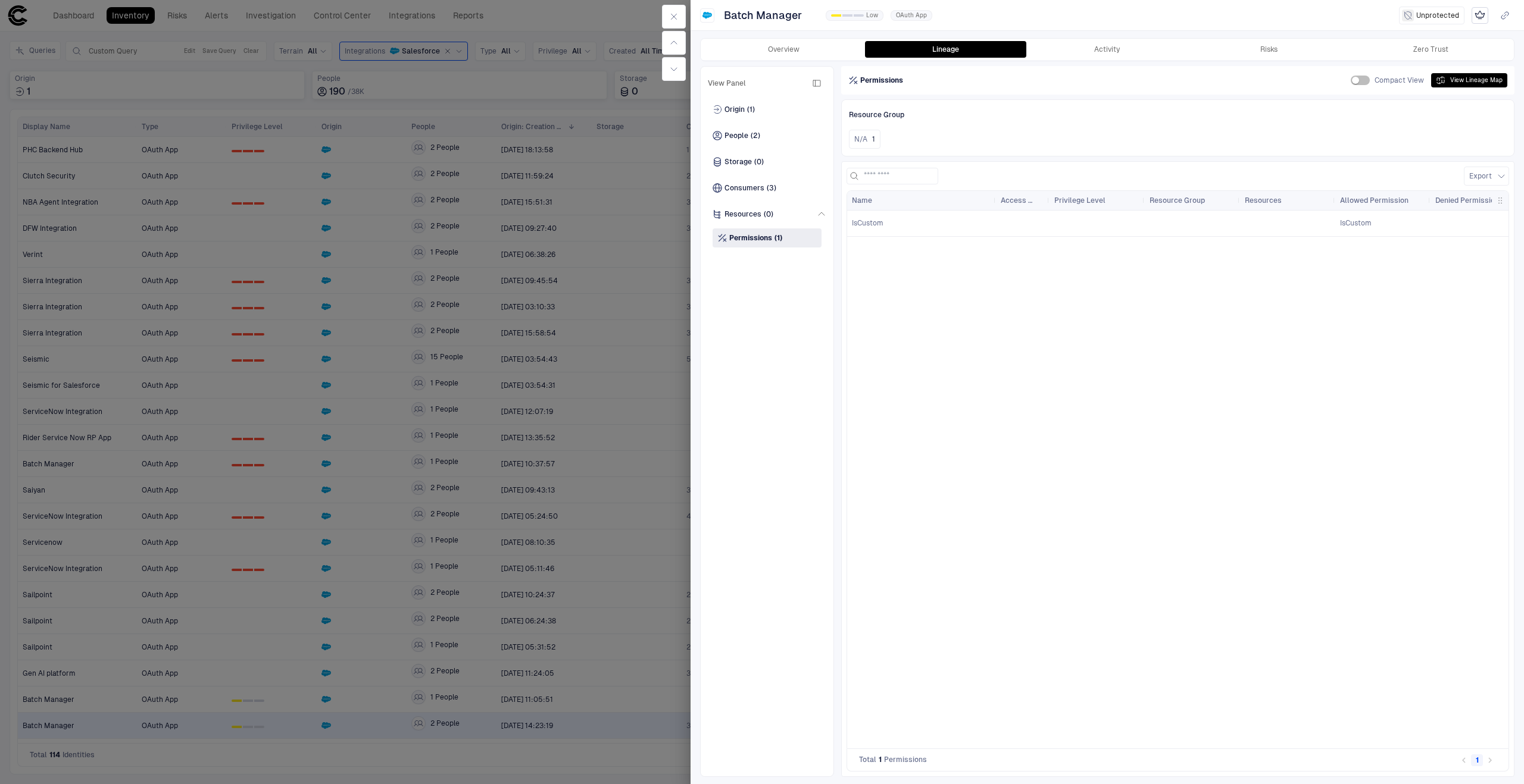
click at [374, 422] on div at bounding box center [762, 392] width 1524 height 784
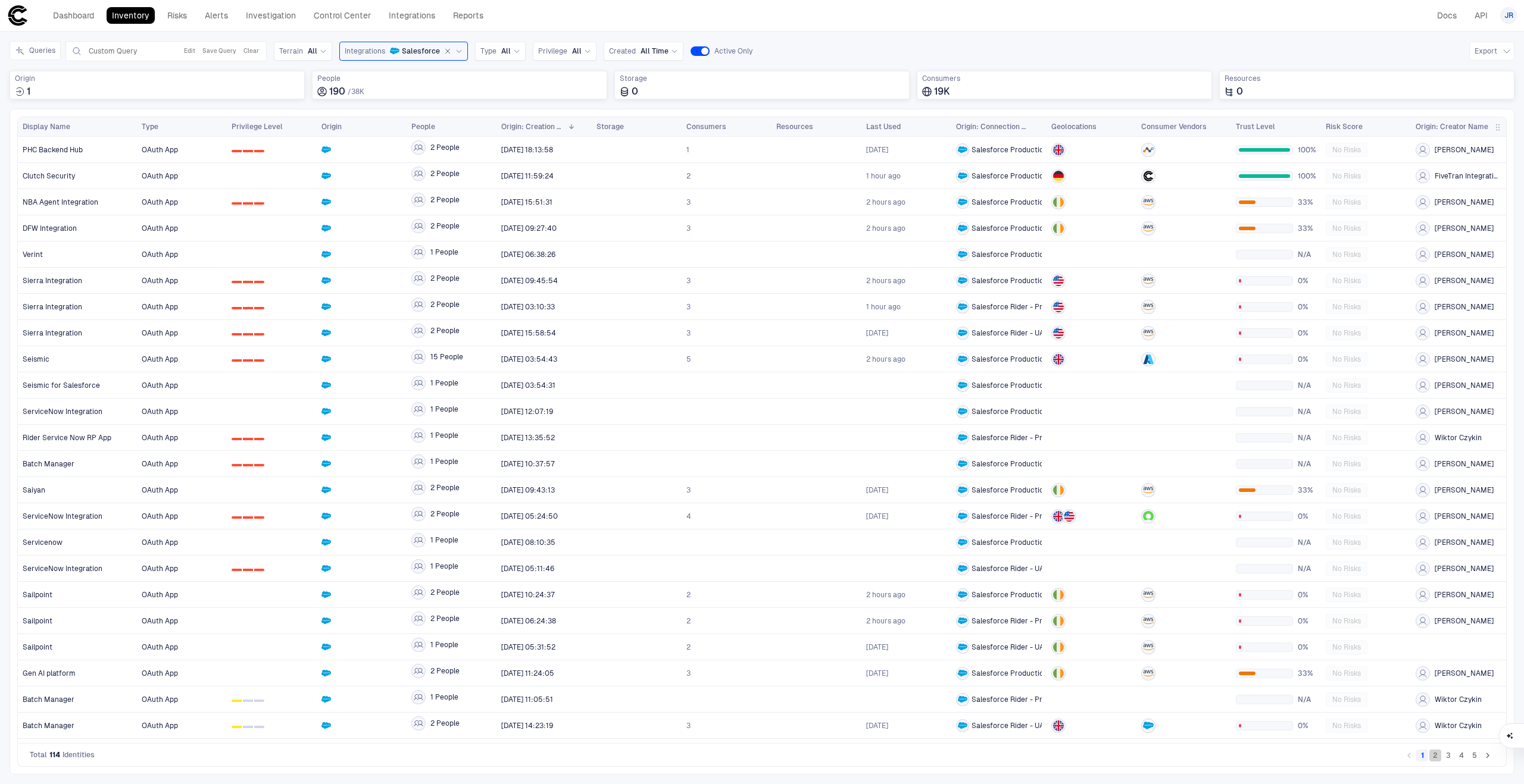
click at [1436, 757] on button "2" at bounding box center [1435, 755] width 12 height 12
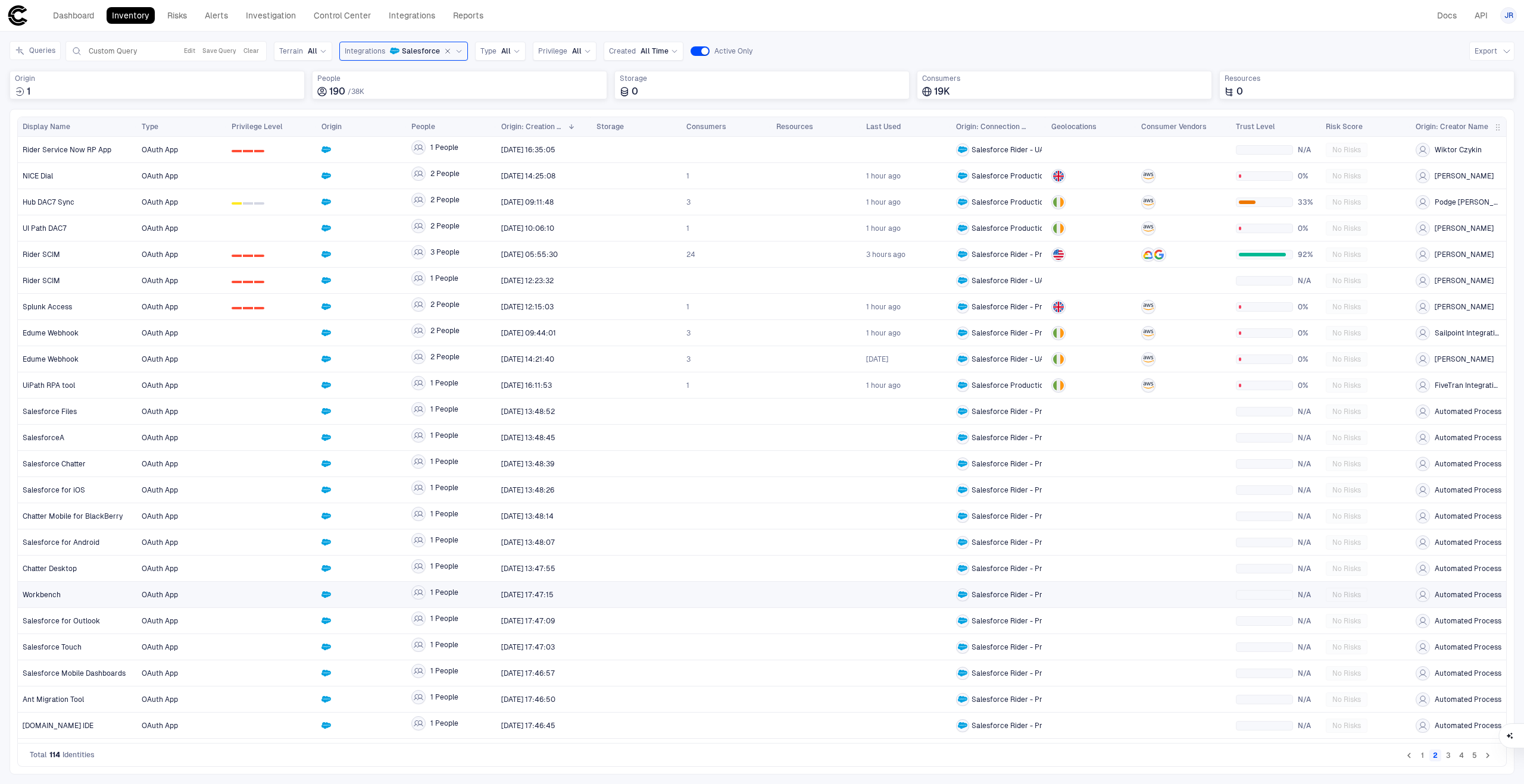
click at [310, 586] on div at bounding box center [271, 594] width 81 height 24
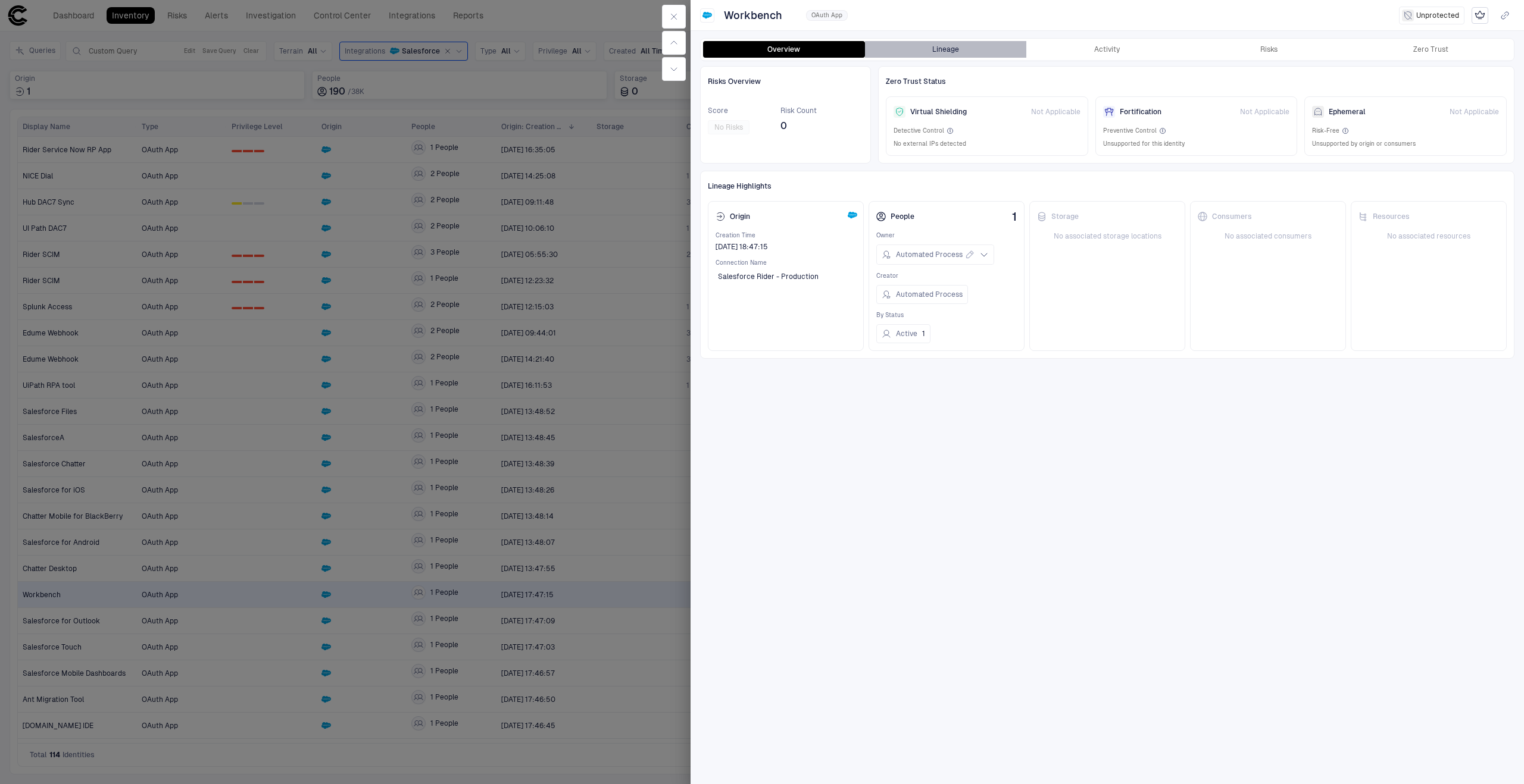
click at [929, 56] on button "Lineage" at bounding box center [946, 49] width 162 height 17
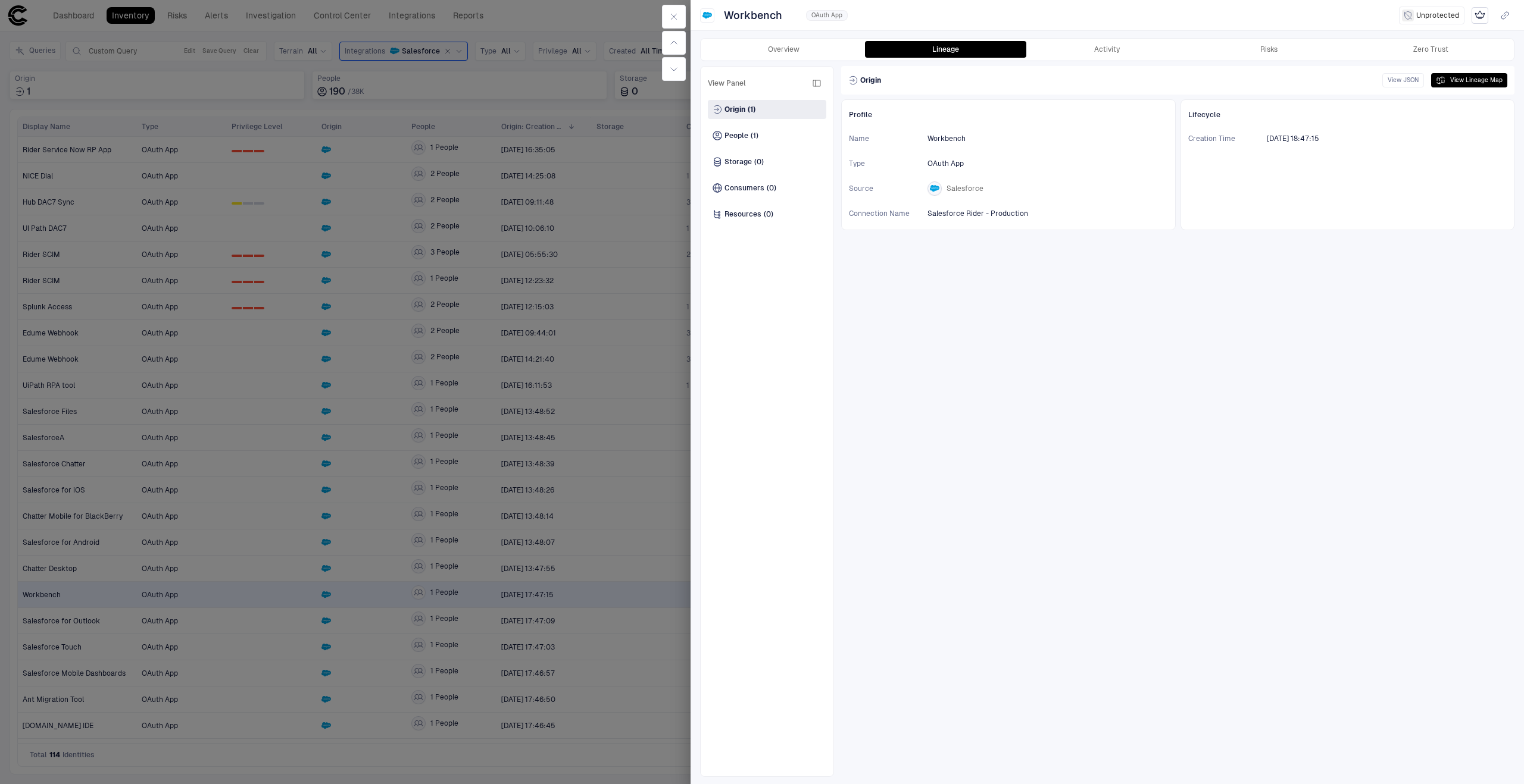
click at [459, 424] on div at bounding box center [762, 392] width 1524 height 784
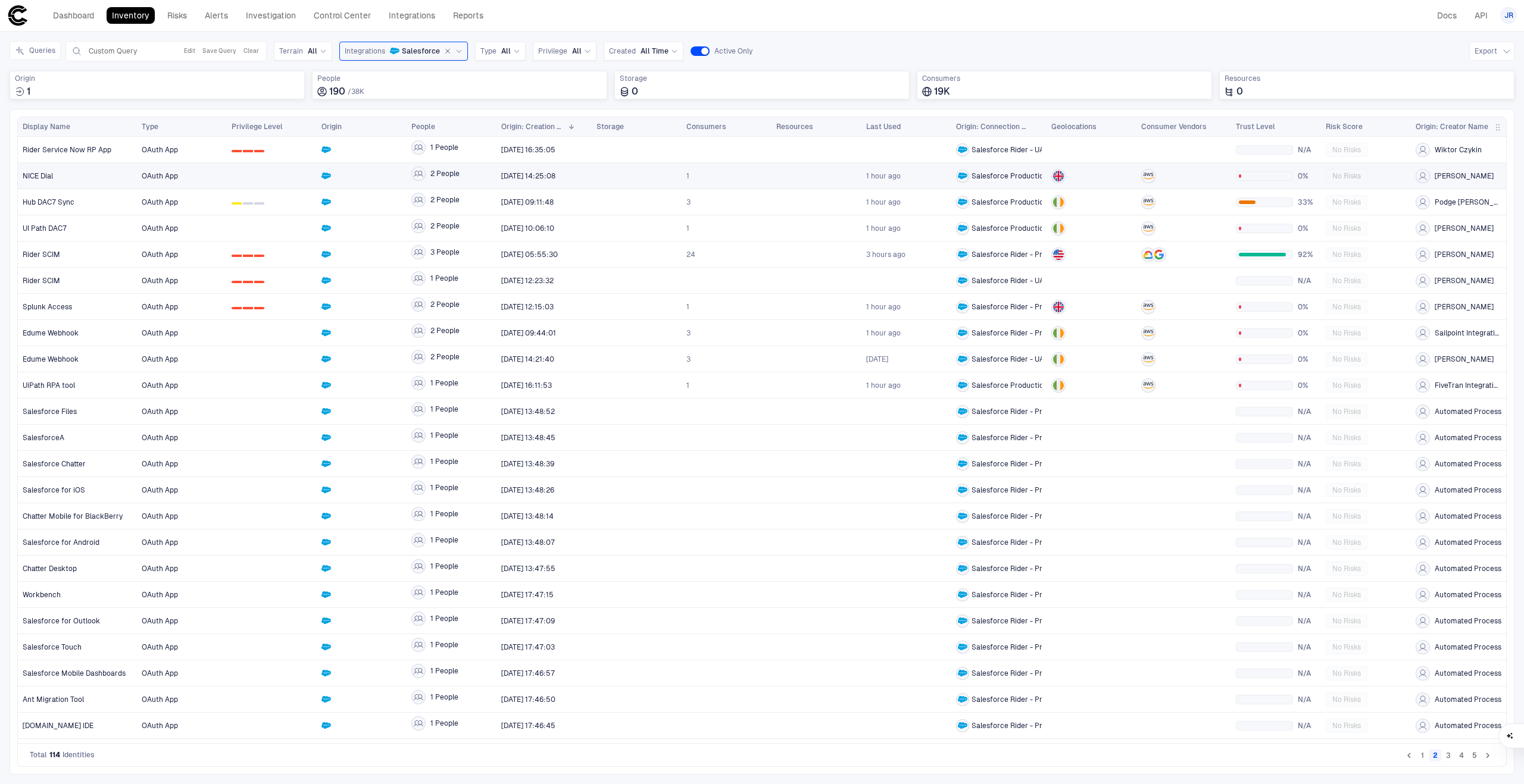
click at [264, 177] on div at bounding box center [271, 175] width 81 height 24
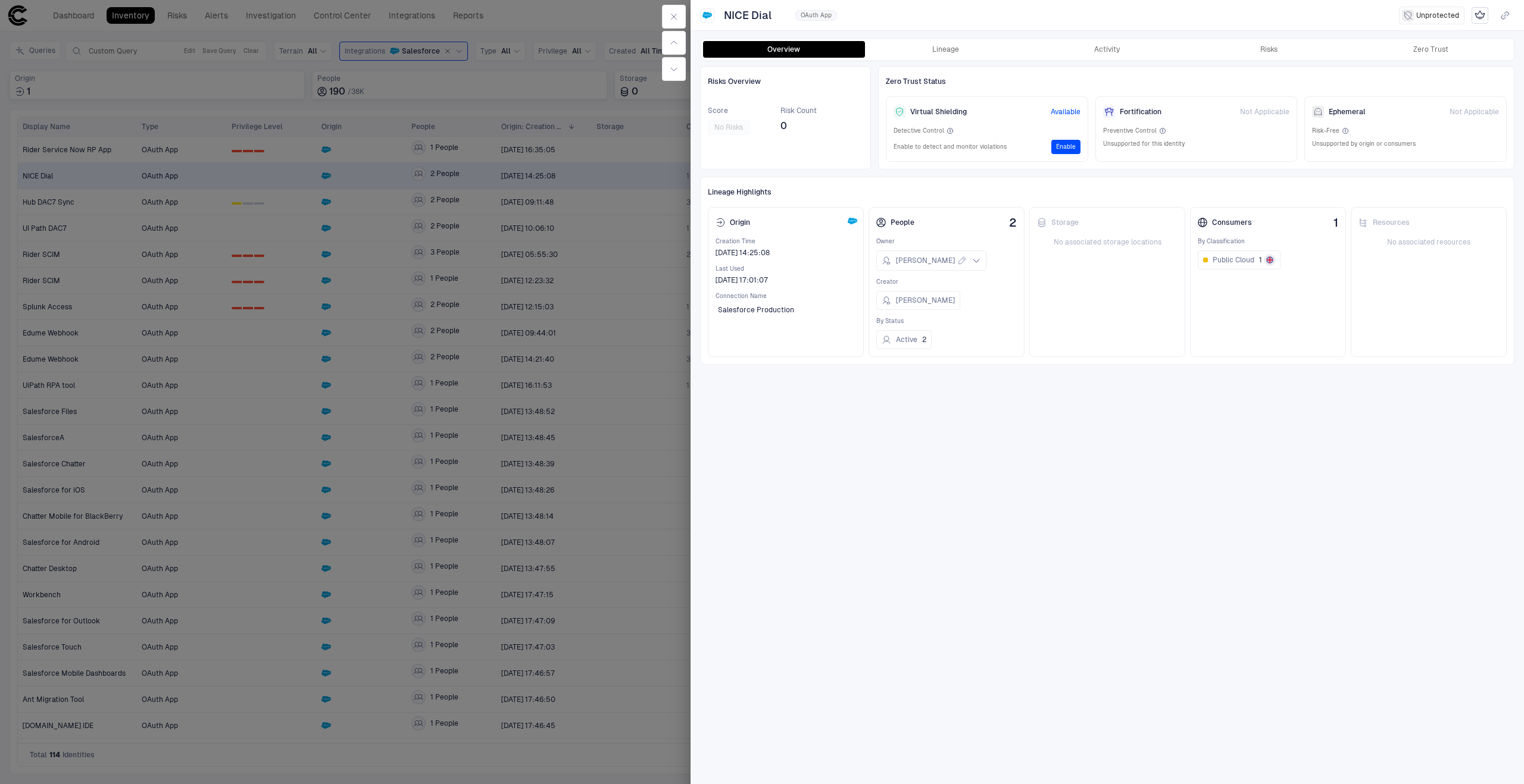
click at [1074, 115] on span "Available" at bounding box center [1066, 111] width 30 height 9
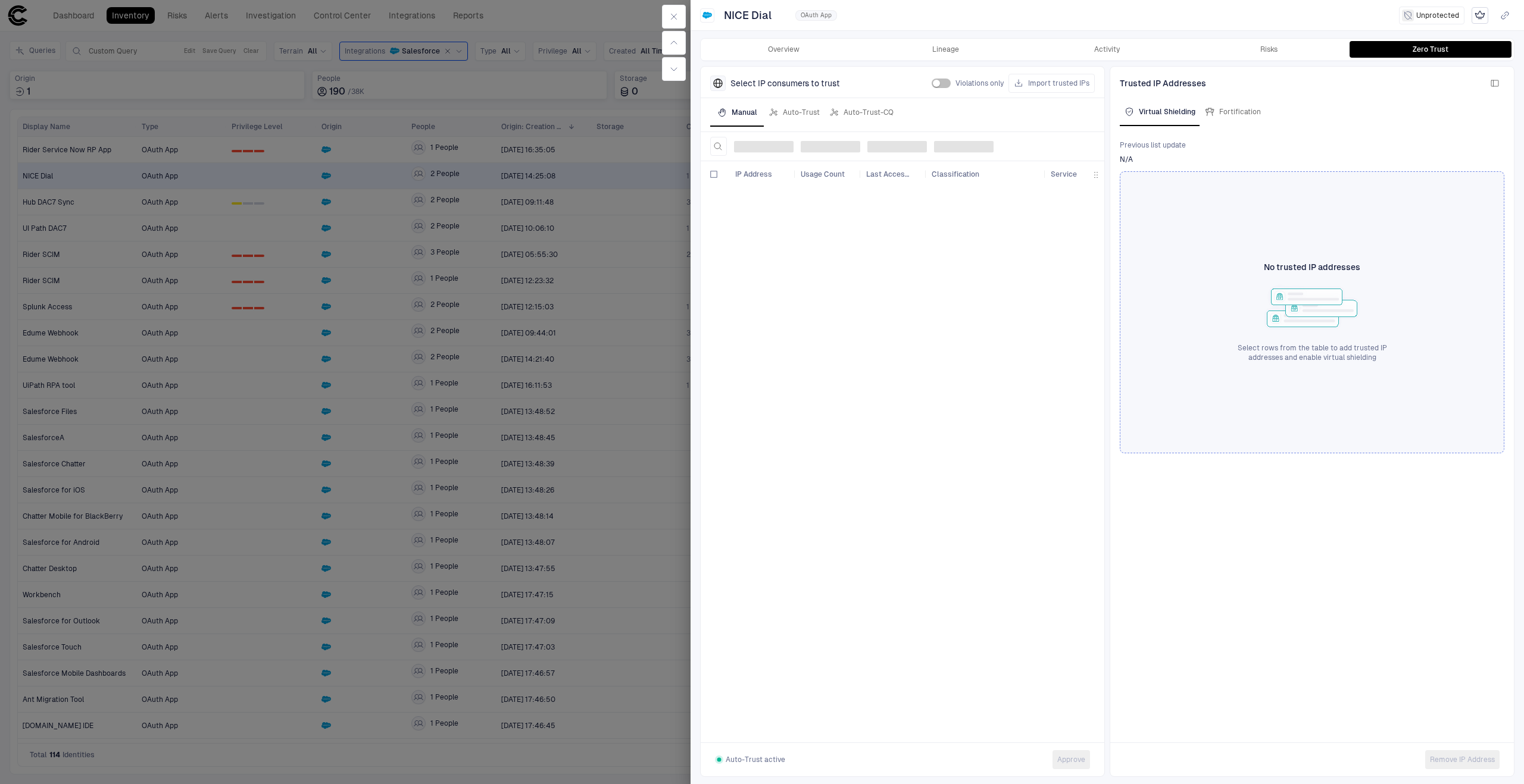
click at [788, 62] on div "Overview Lineage Activity Risks Zero Trust Select IP consumers to trust Violati…" at bounding box center [1107, 407] width 834 height 753
click at [788, 55] on button "Overview" at bounding box center [784, 49] width 162 height 17
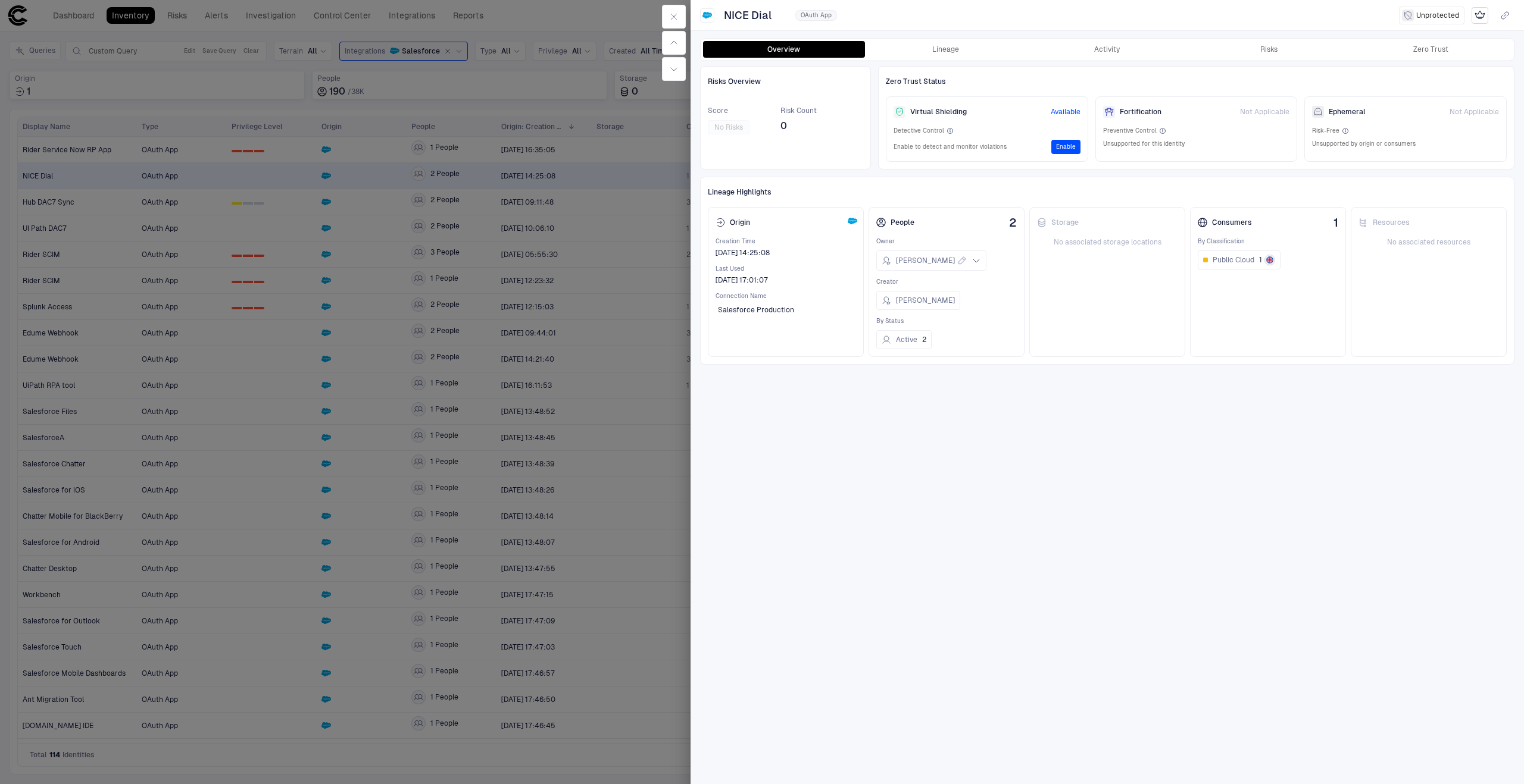
click at [1433, 16] on span "Unprotected" at bounding box center [1437, 15] width 43 height 9
click at [512, 216] on div at bounding box center [762, 392] width 1524 height 784
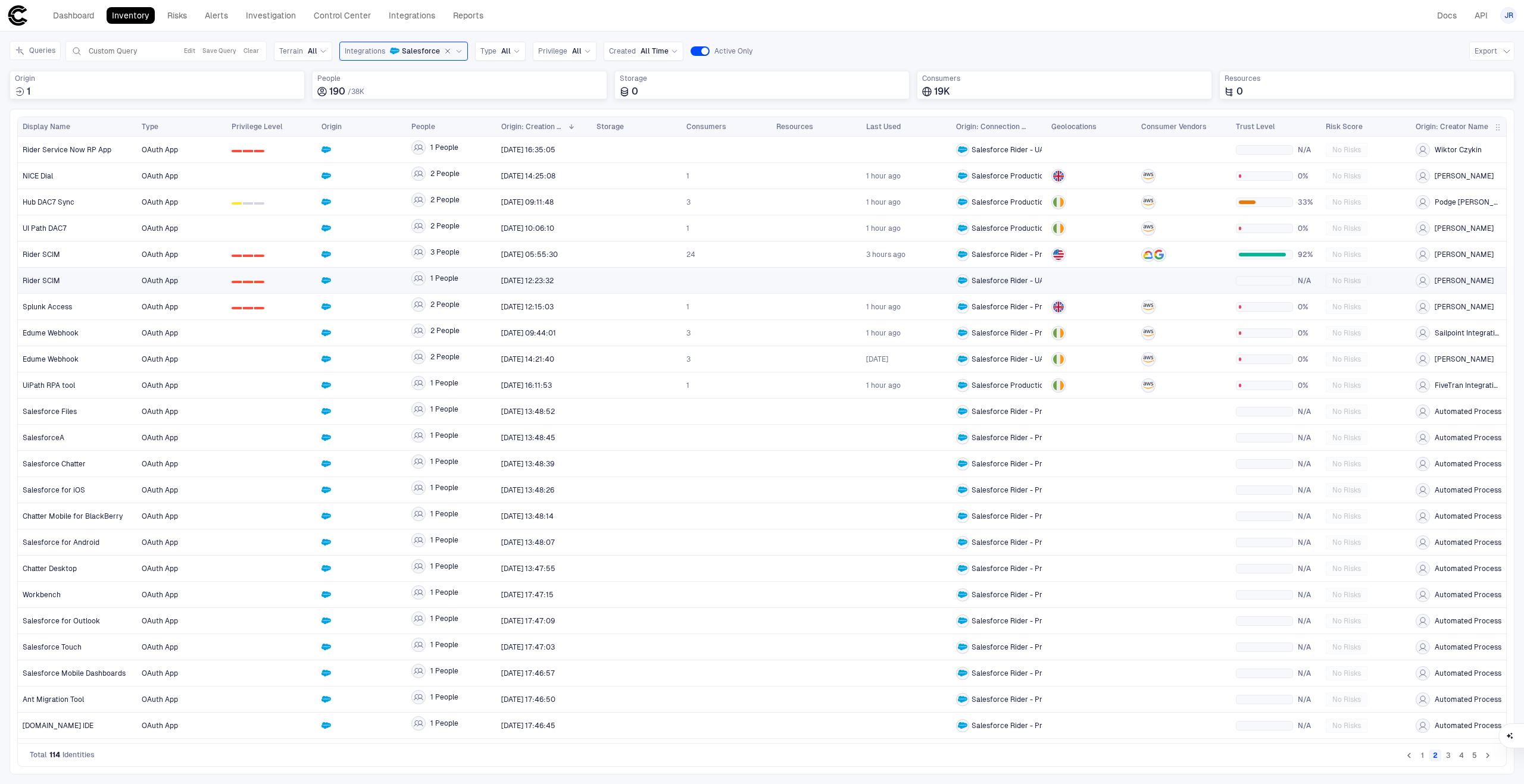
click at [193, 284] on span "OAuth App" at bounding box center [181, 280] width 81 height 24
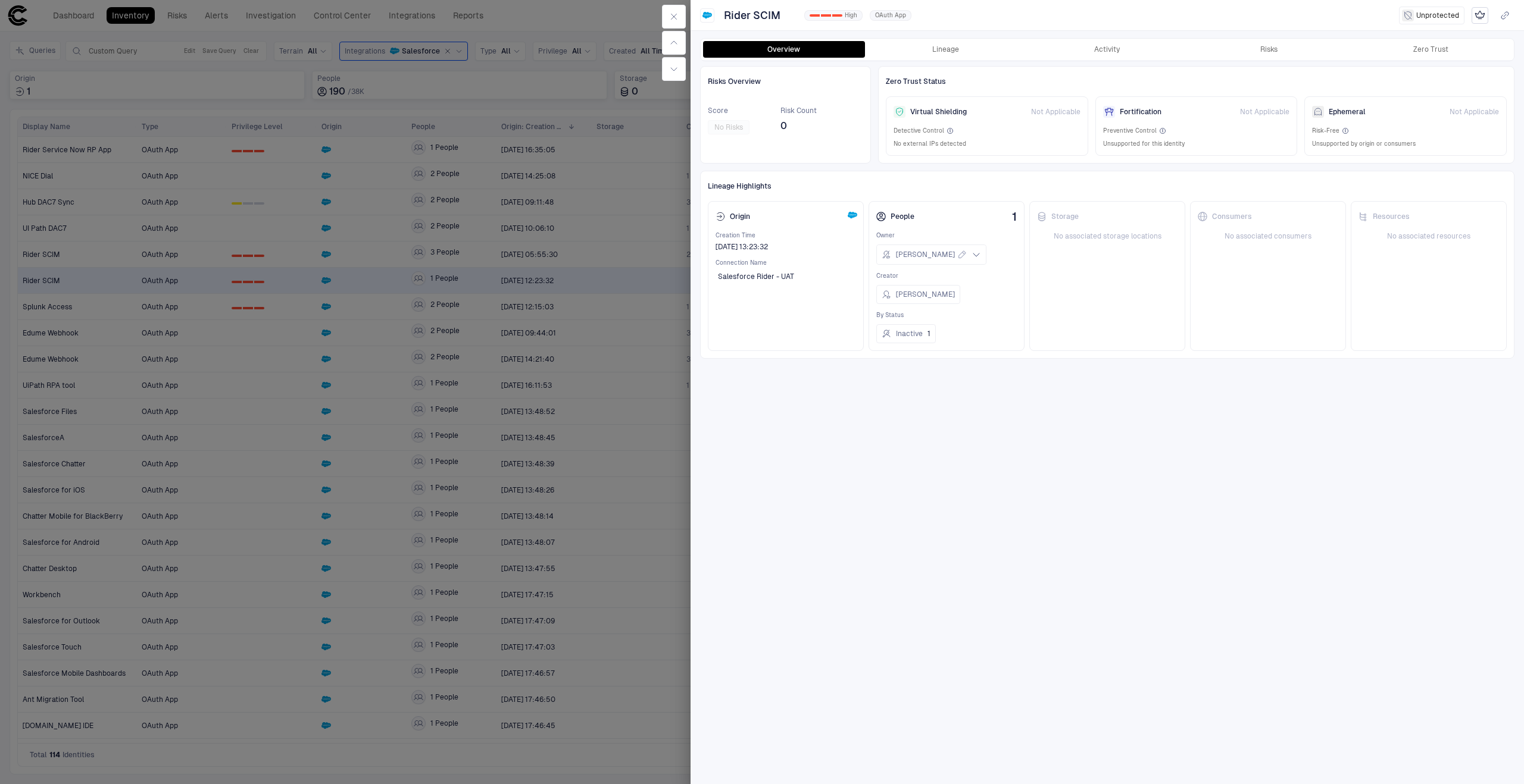
click at [547, 346] on div at bounding box center [762, 392] width 1524 height 784
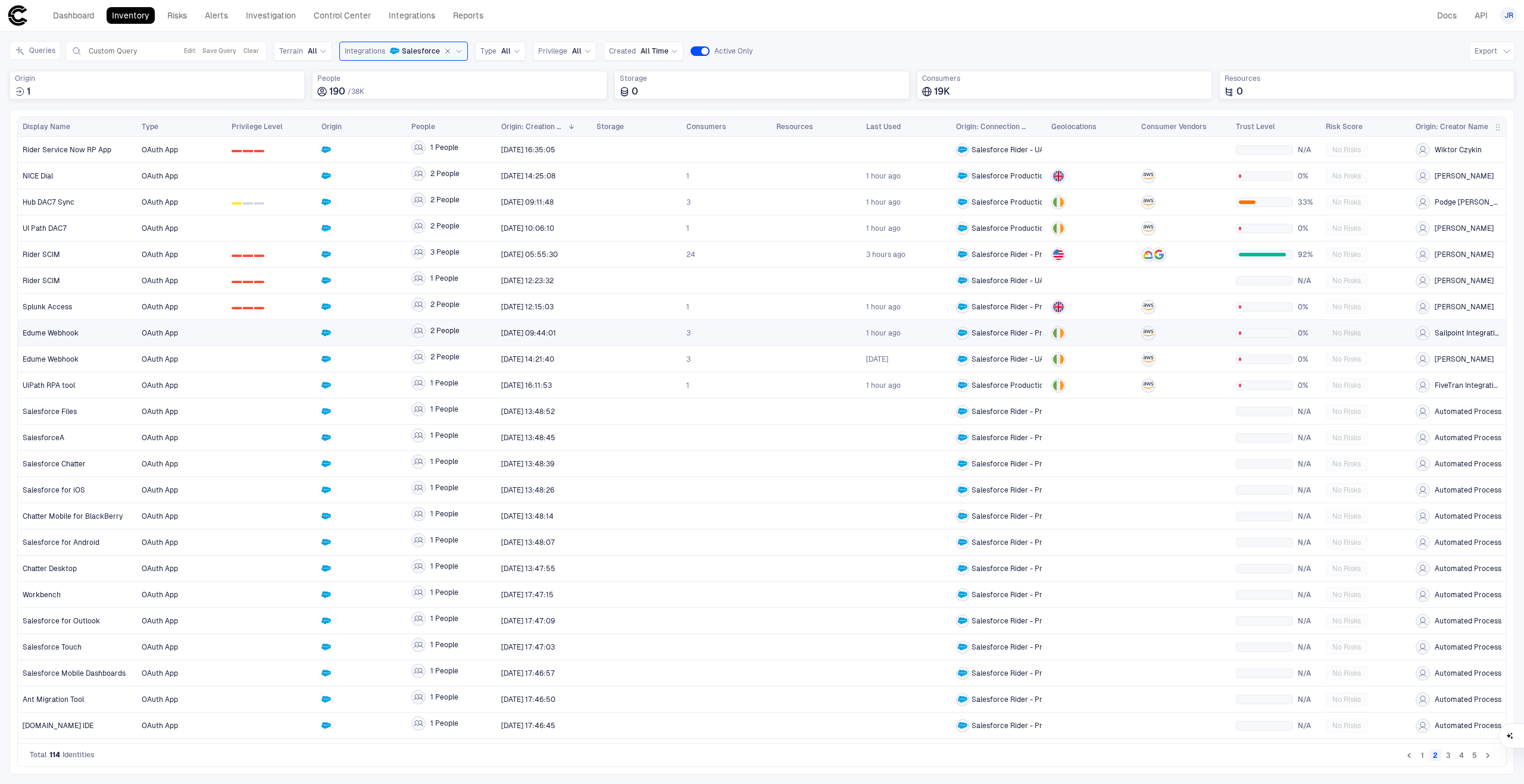
click at [476, 338] on span "2 People" at bounding box center [451, 333] width 81 height 24
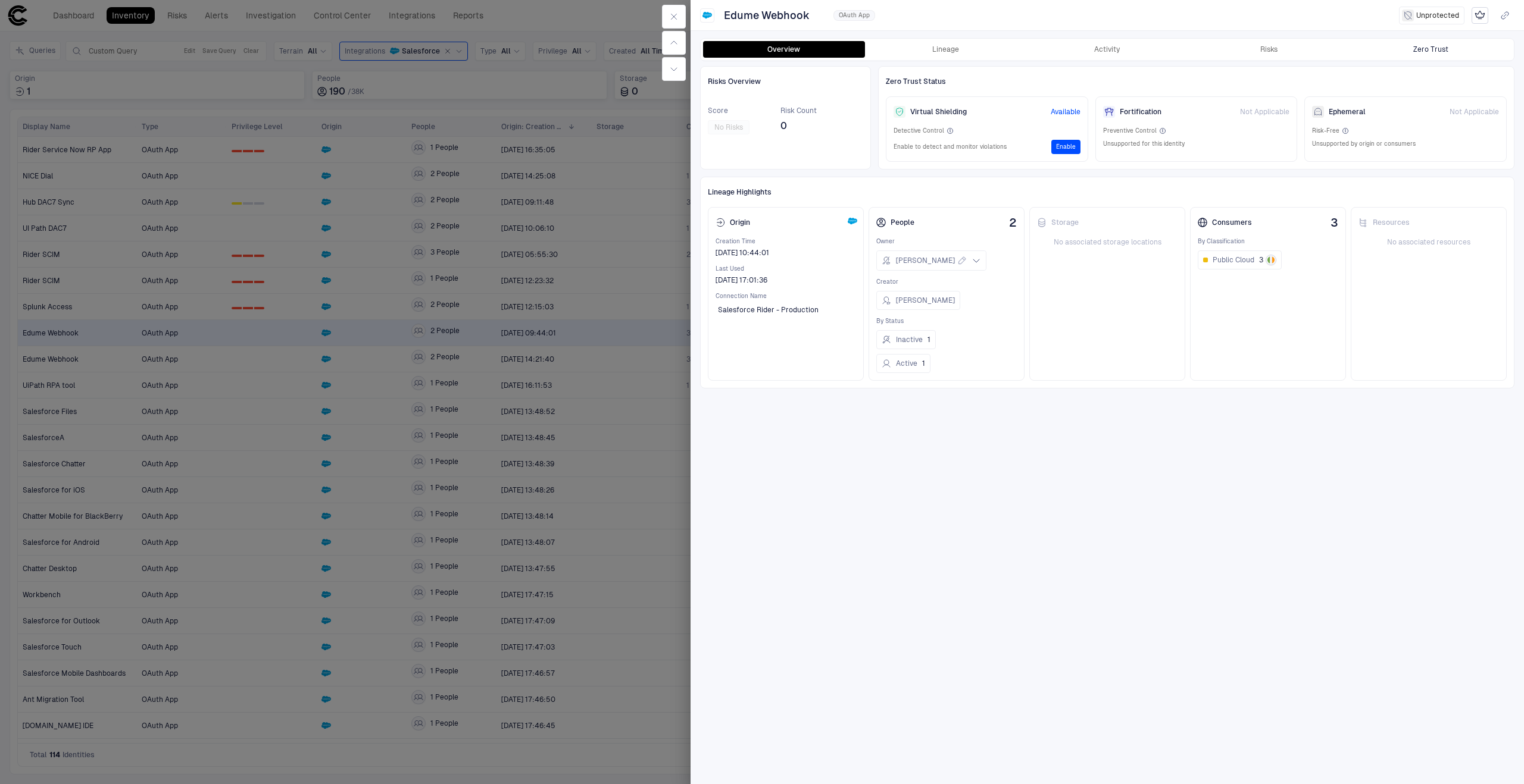
click at [1452, 52] on button "Zero Trust" at bounding box center [1430, 49] width 162 height 17
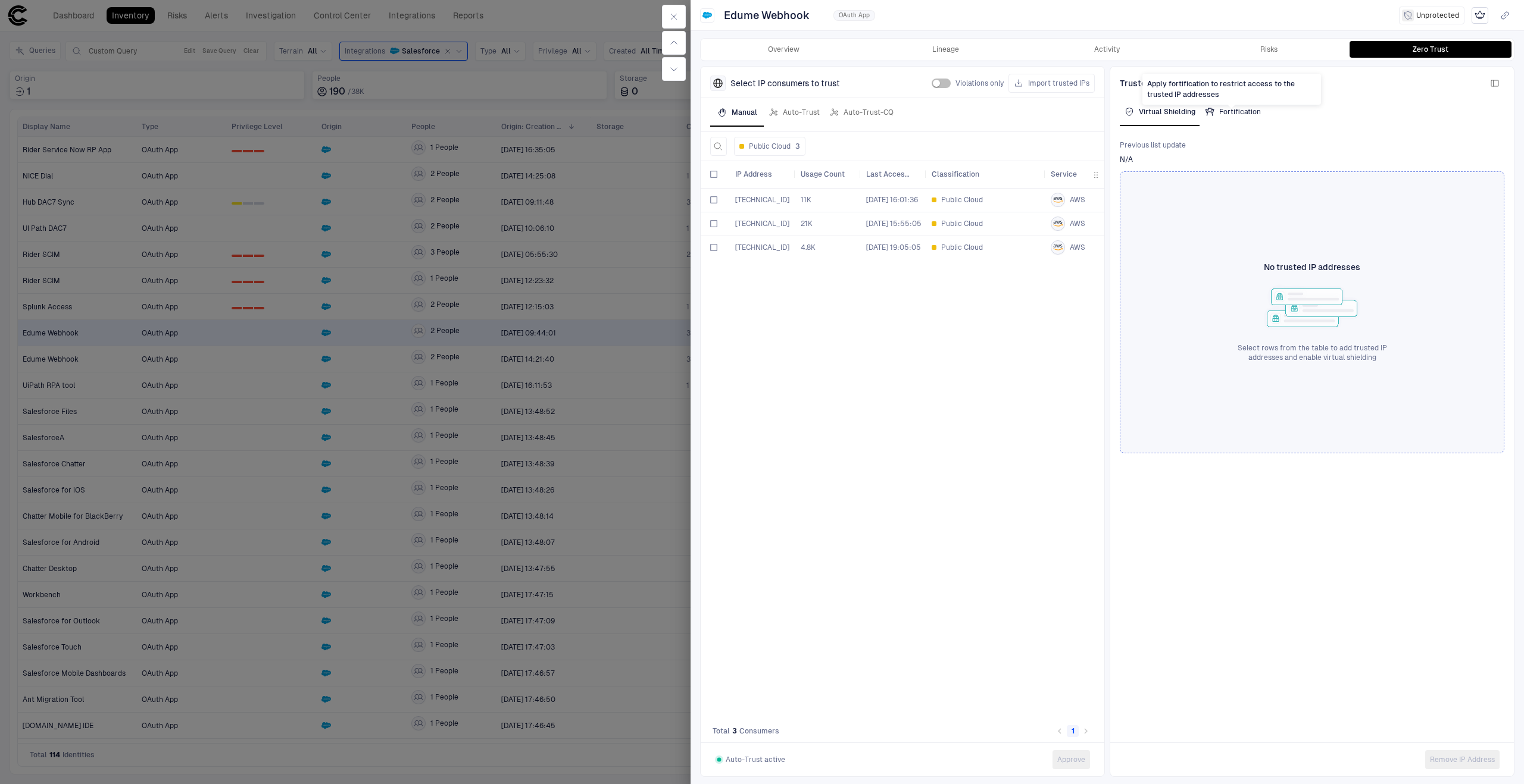
click at [1230, 111] on div "Fortification" at bounding box center [1232, 111] width 56 height 9
click at [1181, 114] on div "Virtual Shielding" at bounding box center [1159, 111] width 70 height 9
click at [1009, 467] on div "[TECHNICAL_ID] 11K [DATE] 16:01:36 Public Cloud AWS View All Ireland [TECHNICAL…" at bounding box center [902, 454] width 403 height 532
click at [796, 59] on div "Overview Lineage Activity Risks Zero Trust" at bounding box center [1106, 50] width 813 height 22
click at [796, 47] on button "Overview" at bounding box center [784, 49] width 162 height 17
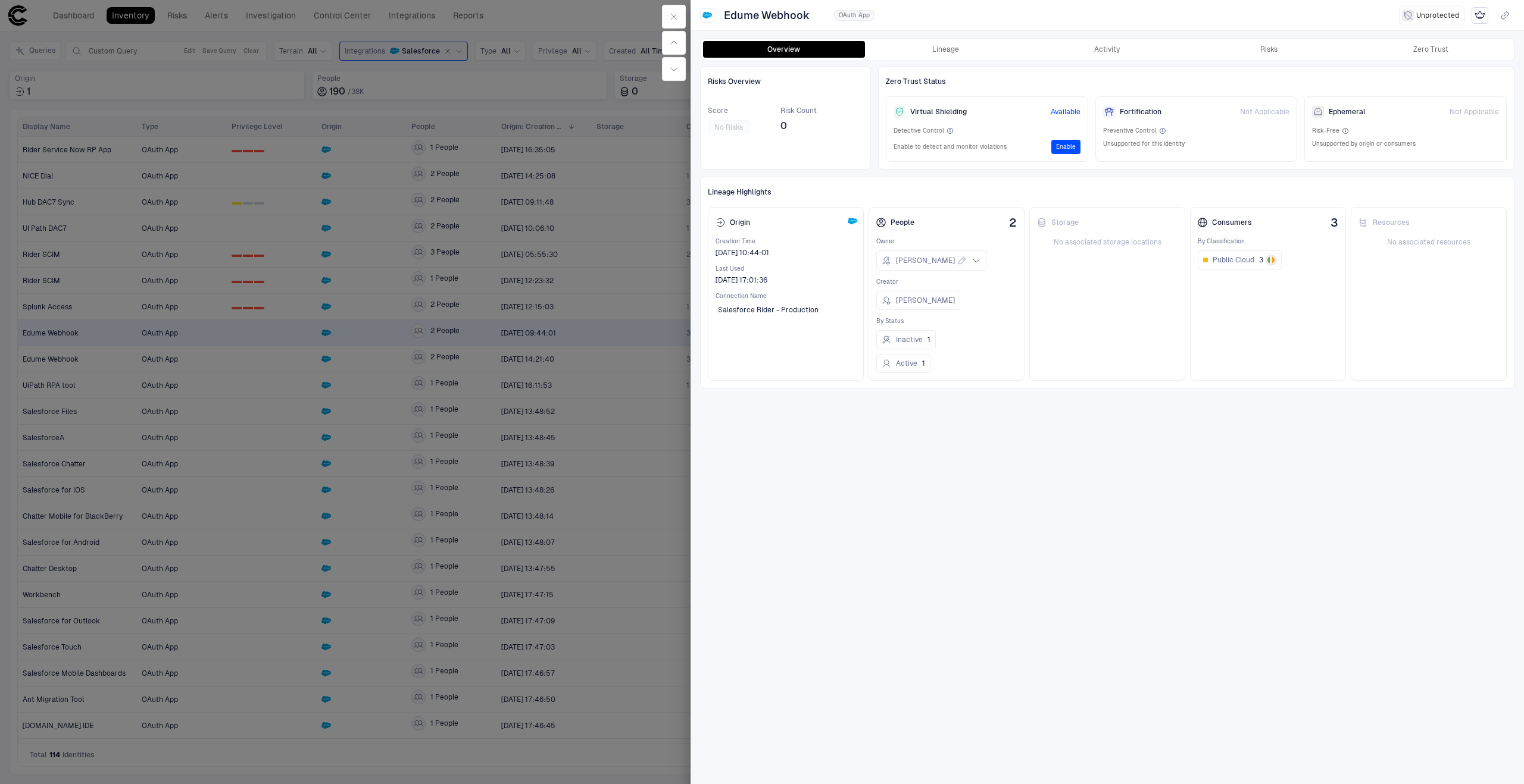
click at [618, 468] on div at bounding box center [762, 392] width 1524 height 784
